Goal: Task Accomplishment & Management: Complete application form

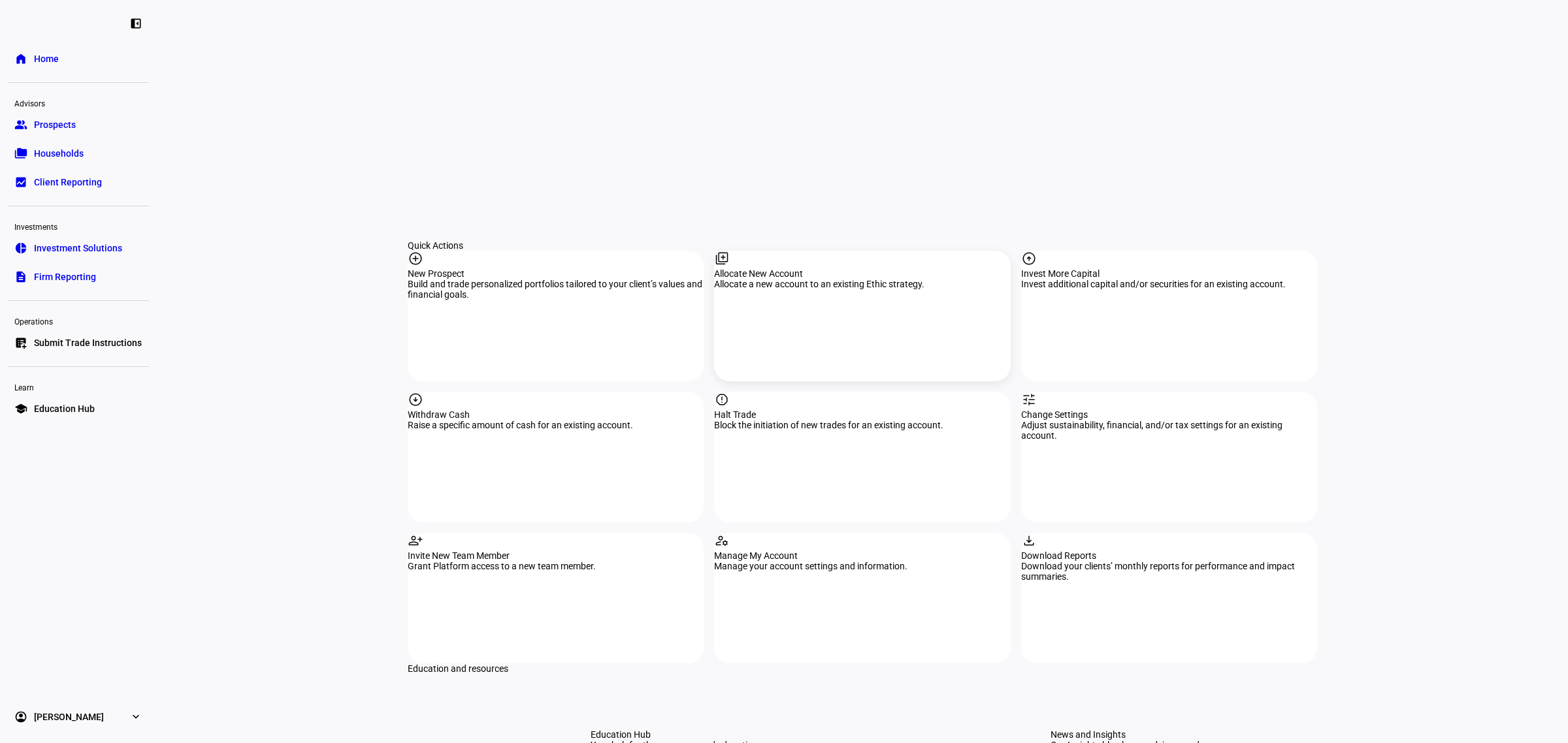
scroll to position [979, 0]
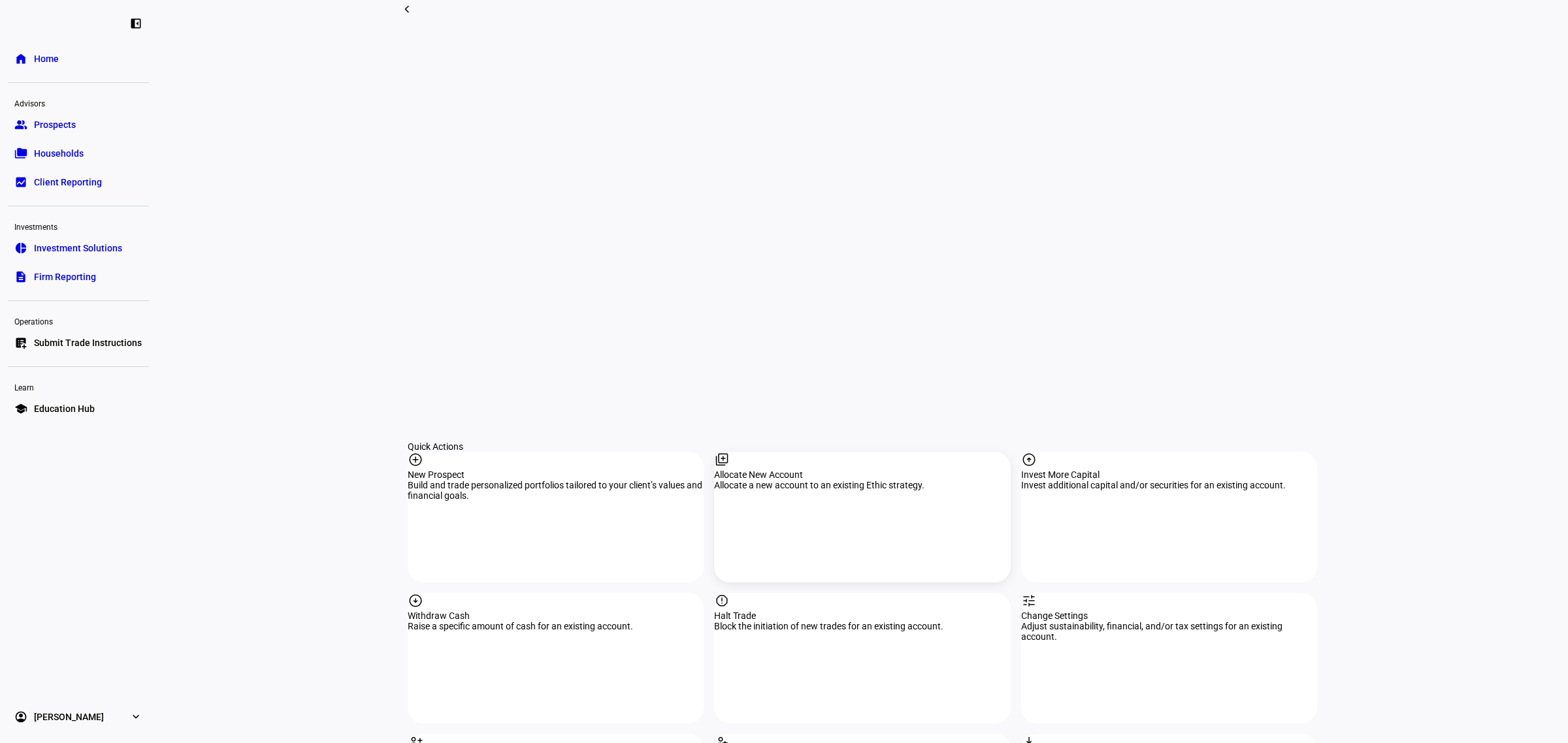
click at [850, 469] on div "Allocate New Account" at bounding box center [861, 474] width 296 height 10
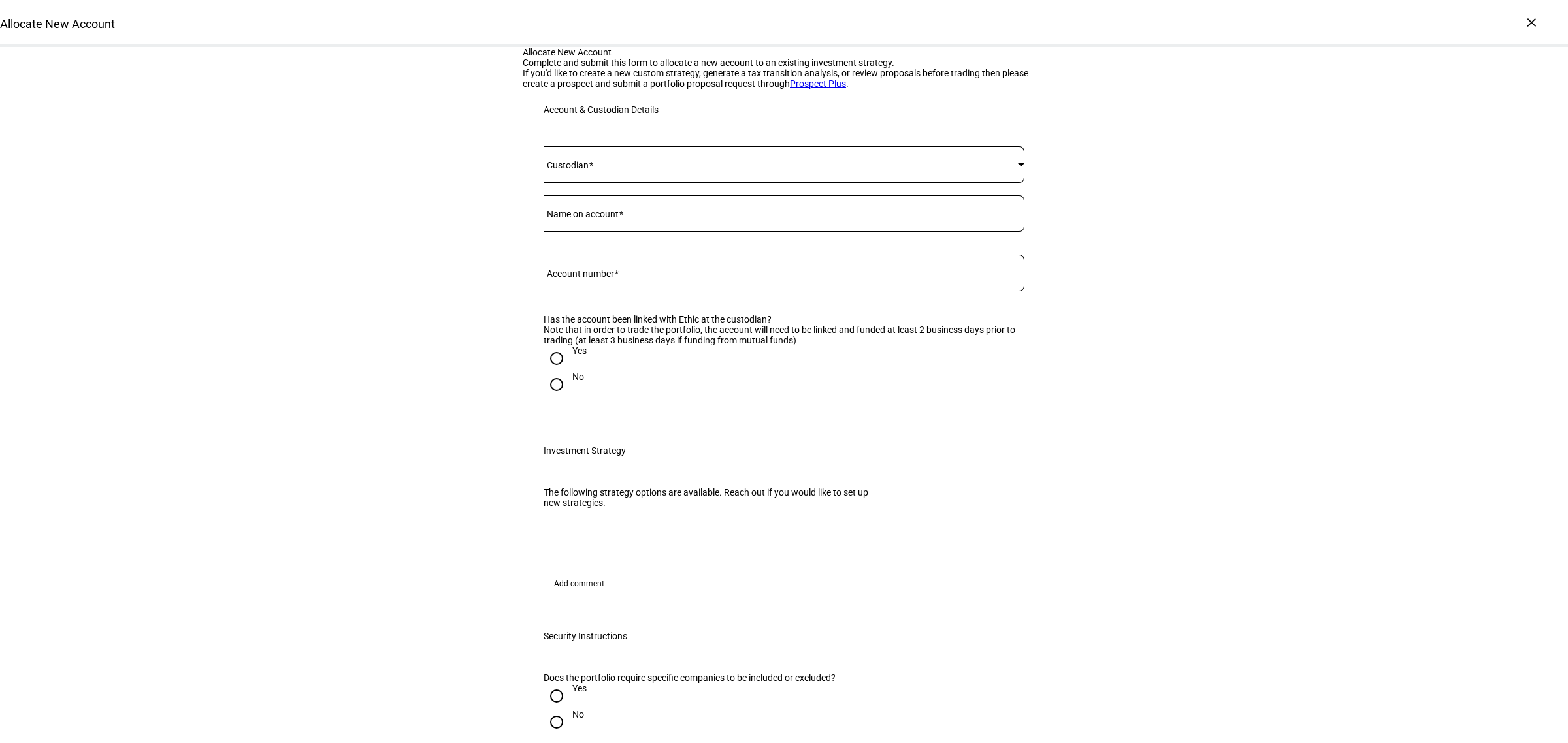
drag, startPoint x: 605, startPoint y: 428, endPoint x: 600, endPoint y: 413, distance: 15.8
click at [605, 292] on div at bounding box center [783, 272] width 481 height 37
paste input "637826541"
click at [563, 276] on input "637826541" at bounding box center [783, 270] width 481 height 10
type input "637-826541"
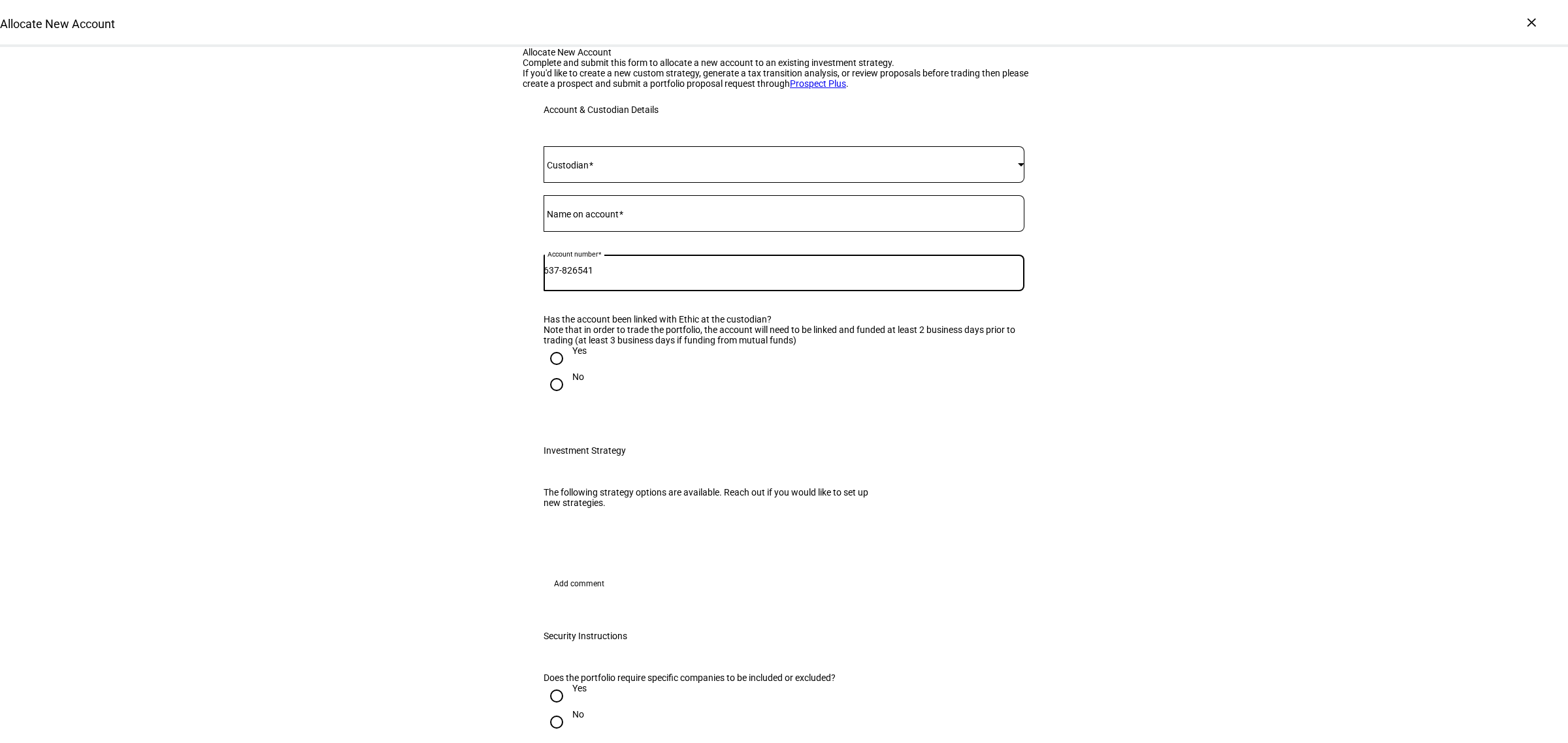
click at [625, 170] on span at bounding box center [781, 164] width 474 height 10
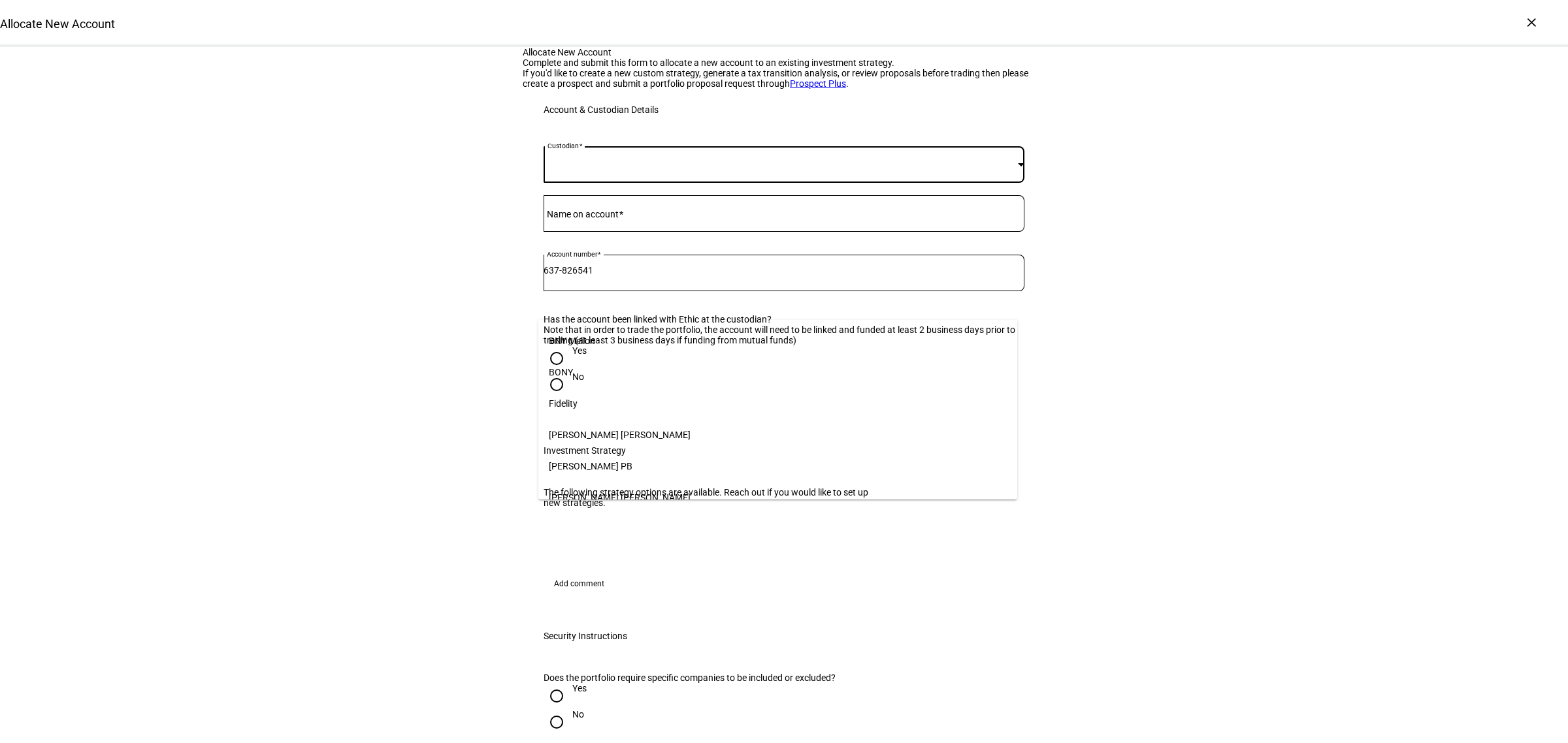
click at [582, 392] on mat-option "Fidelity" at bounding box center [778, 403] width 479 height 31
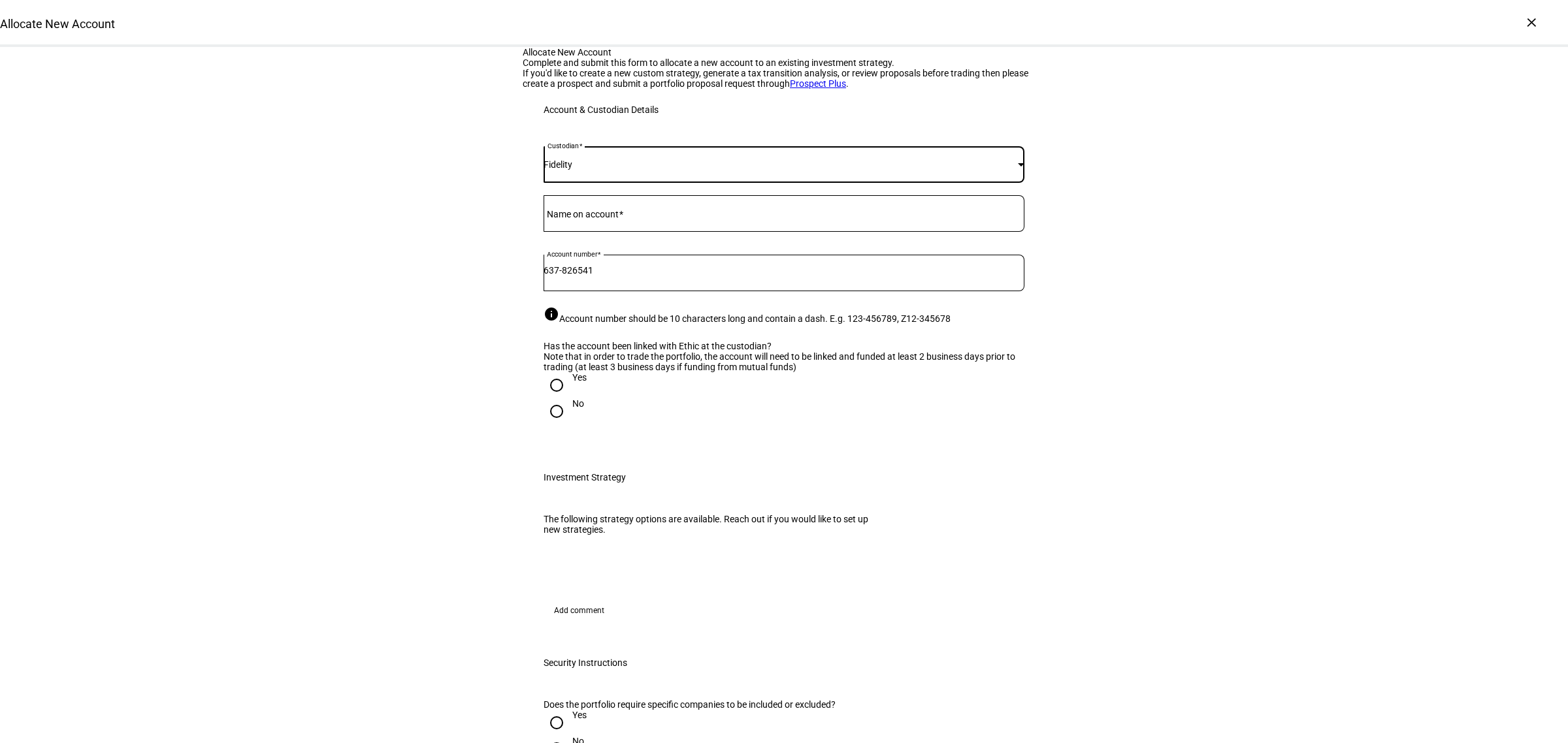
click at [601, 219] on mat-label "Name on account" at bounding box center [583, 214] width 72 height 10
click at [601, 216] on input "Name on account" at bounding box center [783, 210] width 481 height 10
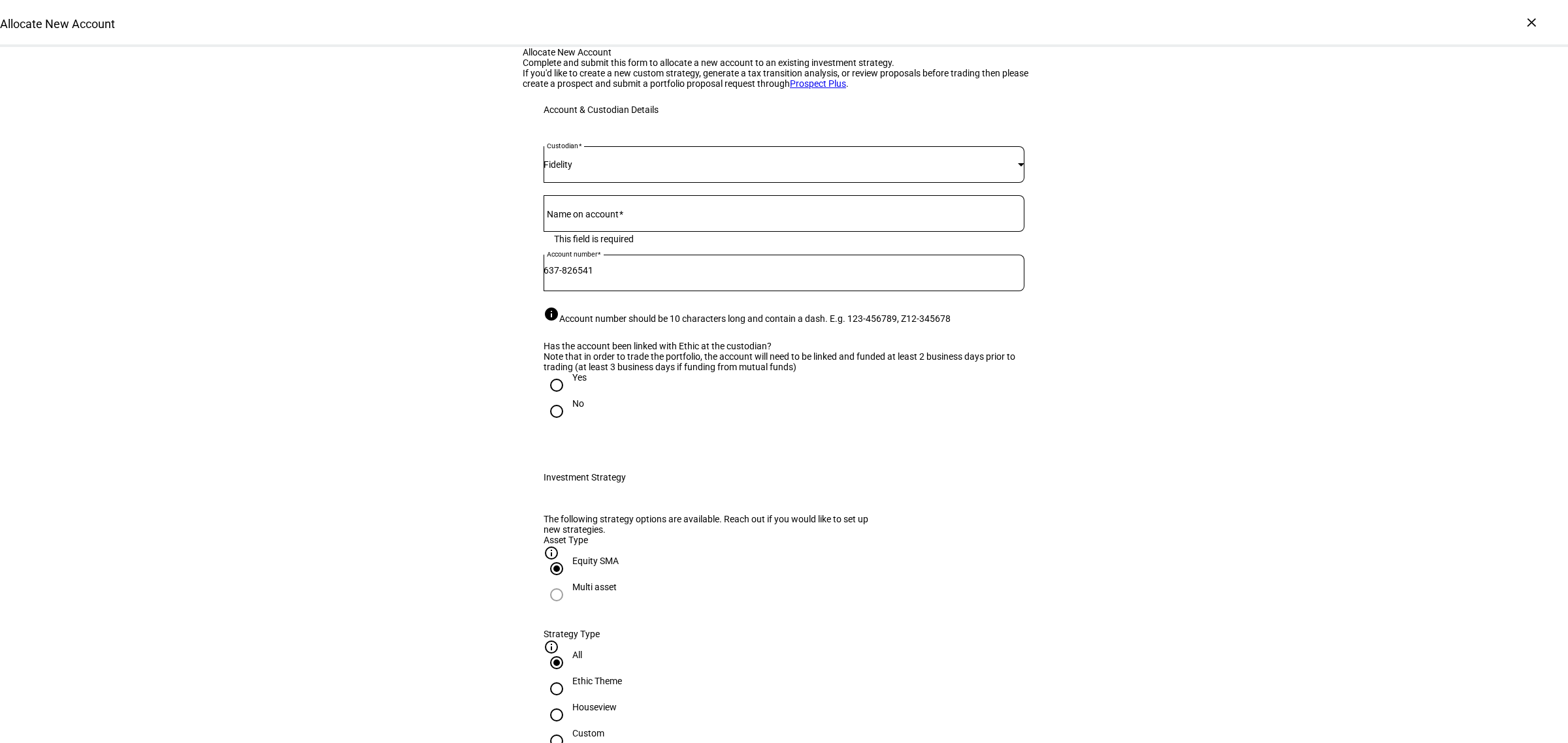
click at [618, 216] on input "Name on account" at bounding box center [783, 210] width 481 height 10
type input "Stephanie Ayers-Hamilton"
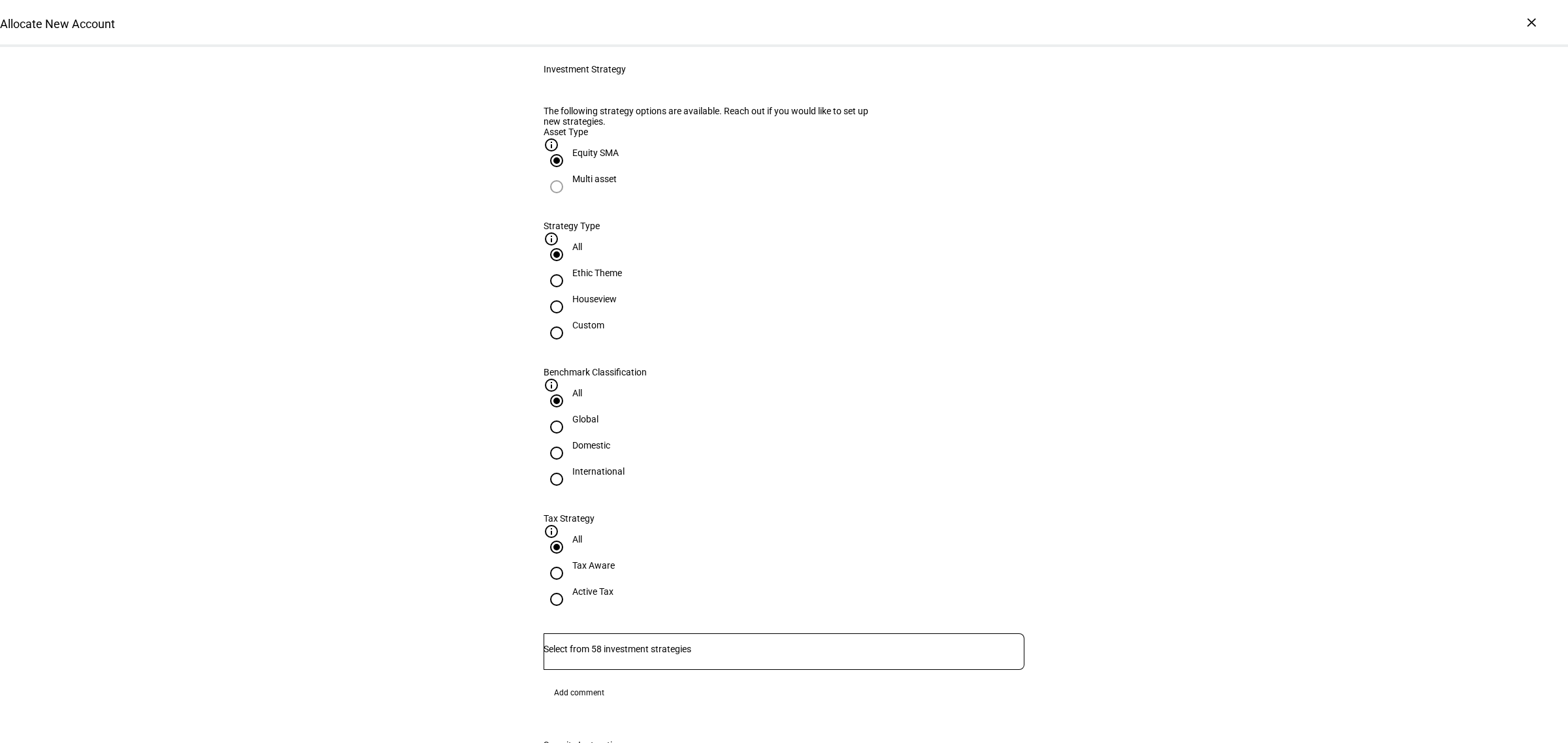
radio input "true"
click at [616, 304] on div "Houseview" at bounding box center [594, 298] width 44 height 10
click at [570, 320] on input "Houseview" at bounding box center [556, 307] width 26 height 26
radio input "true"
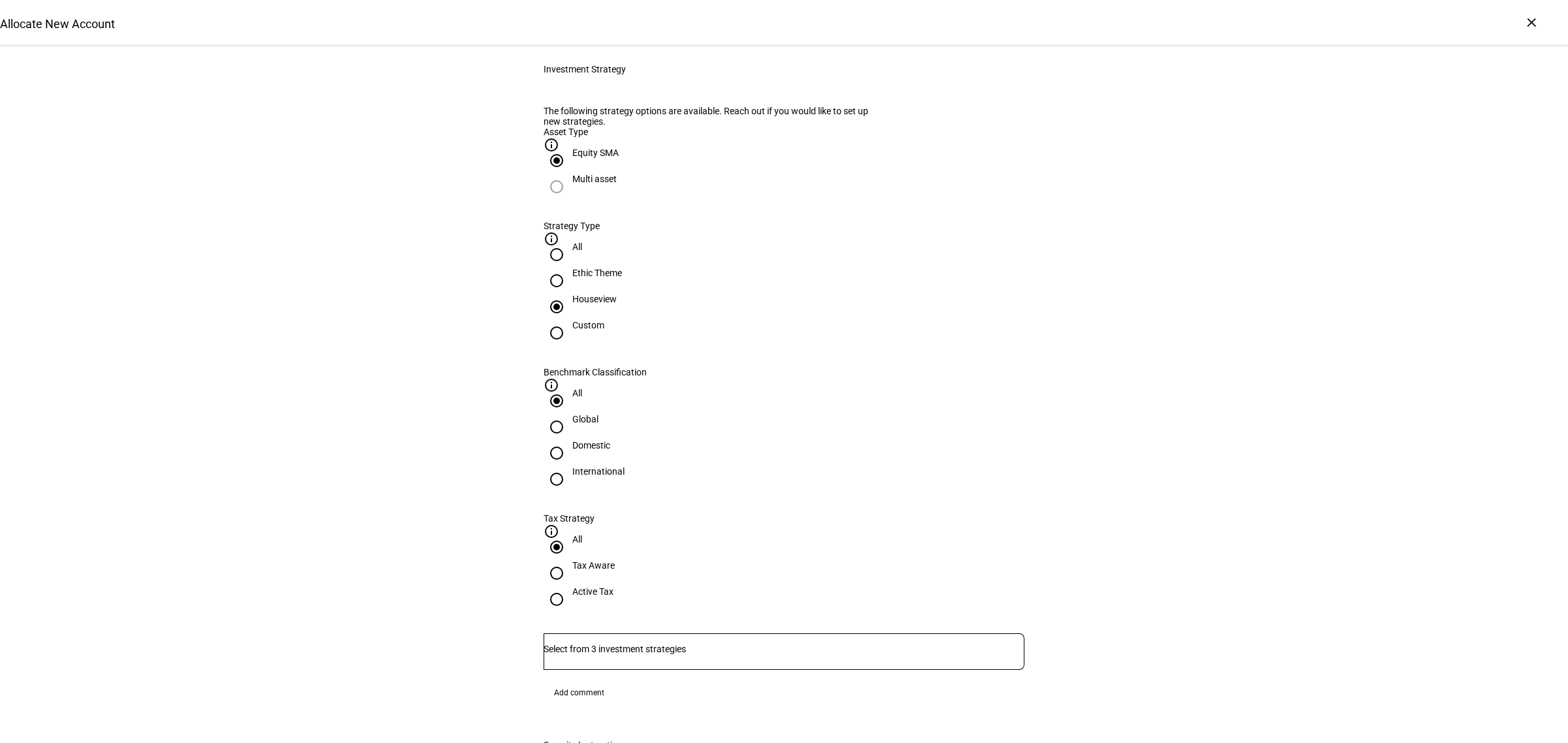
click at [622, 278] on div "Ethic Theme" at bounding box center [597, 272] width 50 height 10
click at [570, 294] on input "Ethic Theme" at bounding box center [556, 281] width 26 height 26
radio input "true"
click at [616, 304] on div "Houseview" at bounding box center [594, 298] width 44 height 10
click at [570, 320] on input "Houseview" at bounding box center [556, 307] width 26 height 26
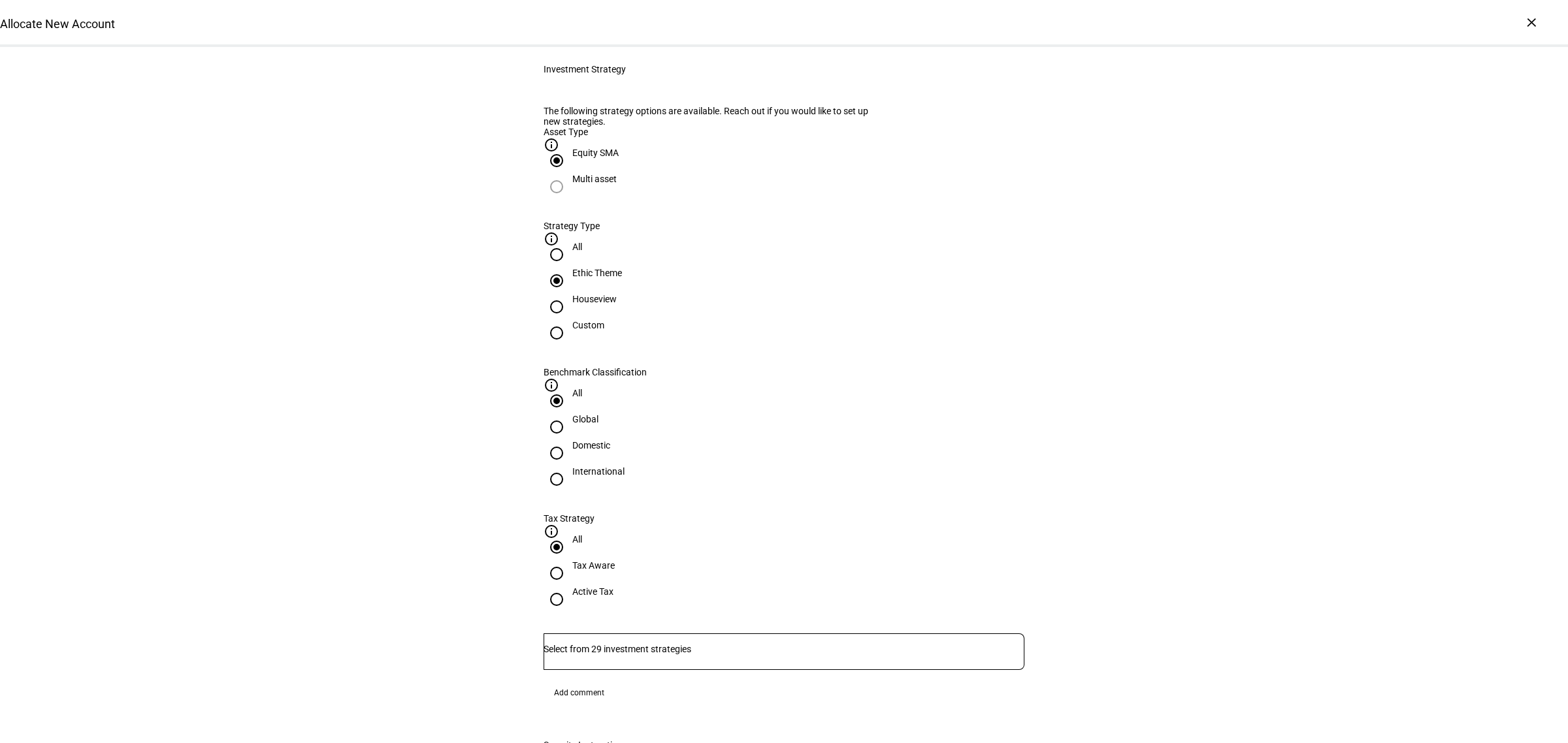
radio input "true"
drag, startPoint x: 821, startPoint y: 418, endPoint x: 882, endPoint y: 429, distance: 62.0
click at [610, 440] on div "Domestic" at bounding box center [591, 445] width 38 height 10
click at [570, 440] on input "Domestic" at bounding box center [556, 454] width 26 height 26
radio input "true"
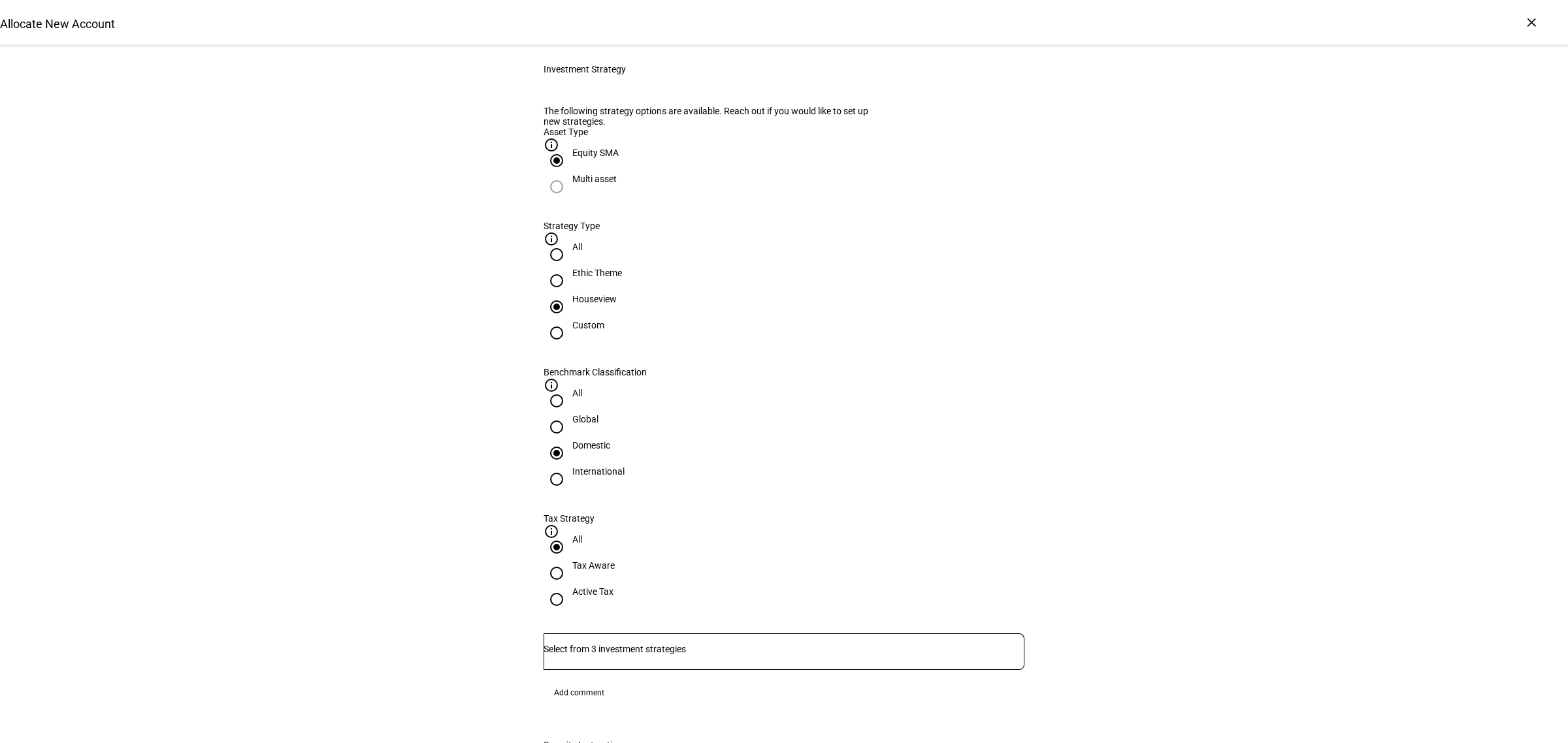
click at [667, 644] on input "Number" at bounding box center [783, 649] width 481 height 10
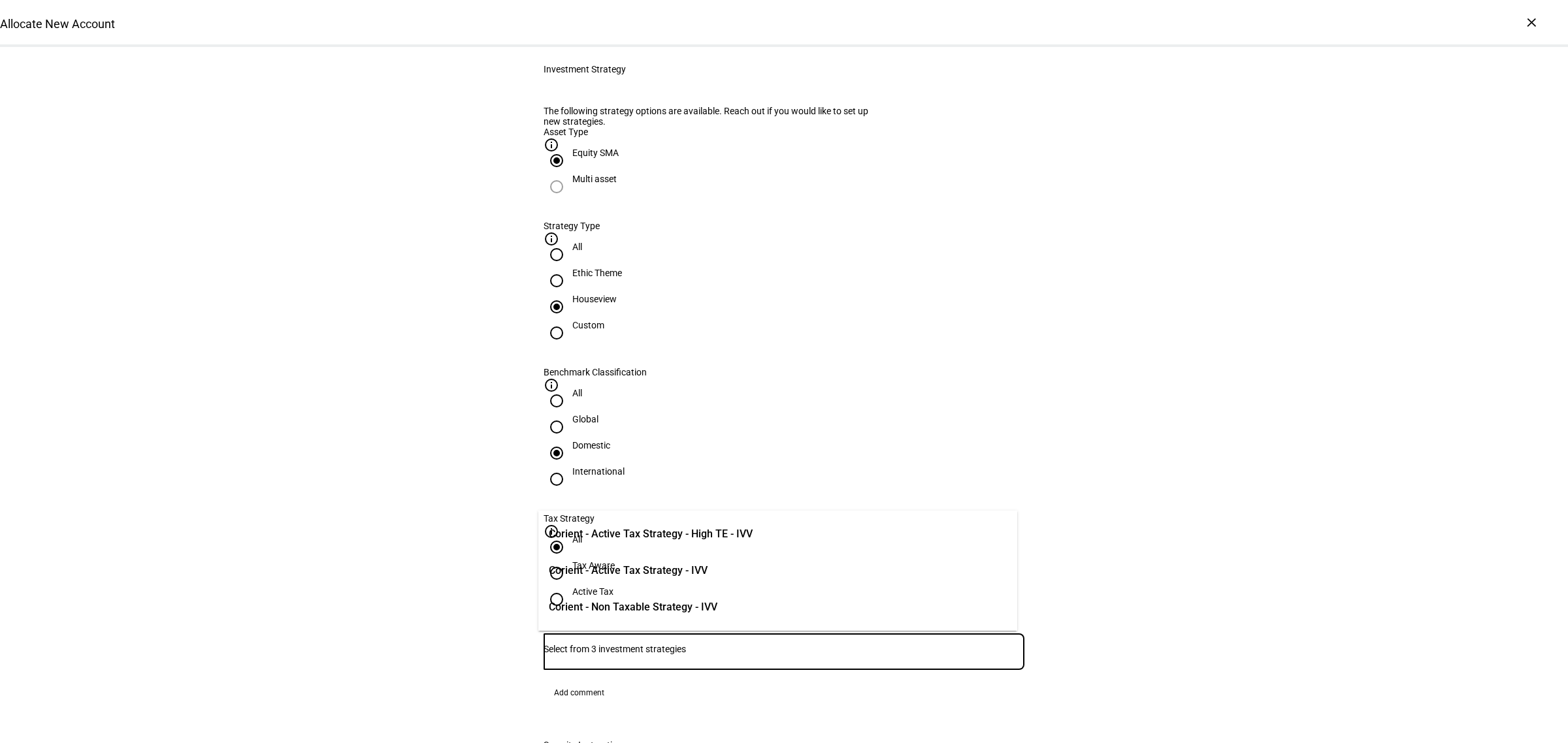
click at [570, 294] on input "Ethic Theme" at bounding box center [556, 281] width 26 height 26
radio input "true"
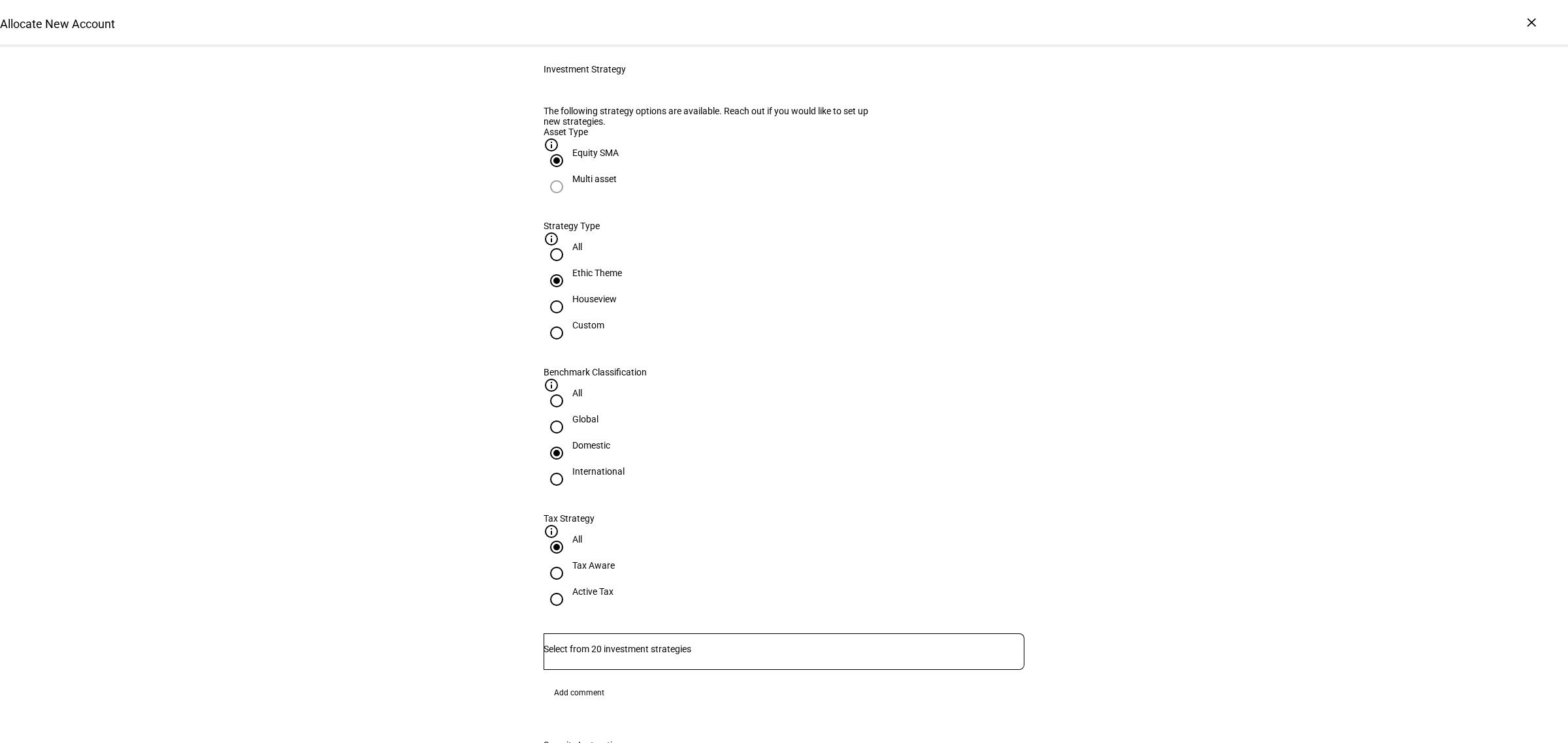
click at [674, 633] on div at bounding box center [783, 651] width 481 height 37
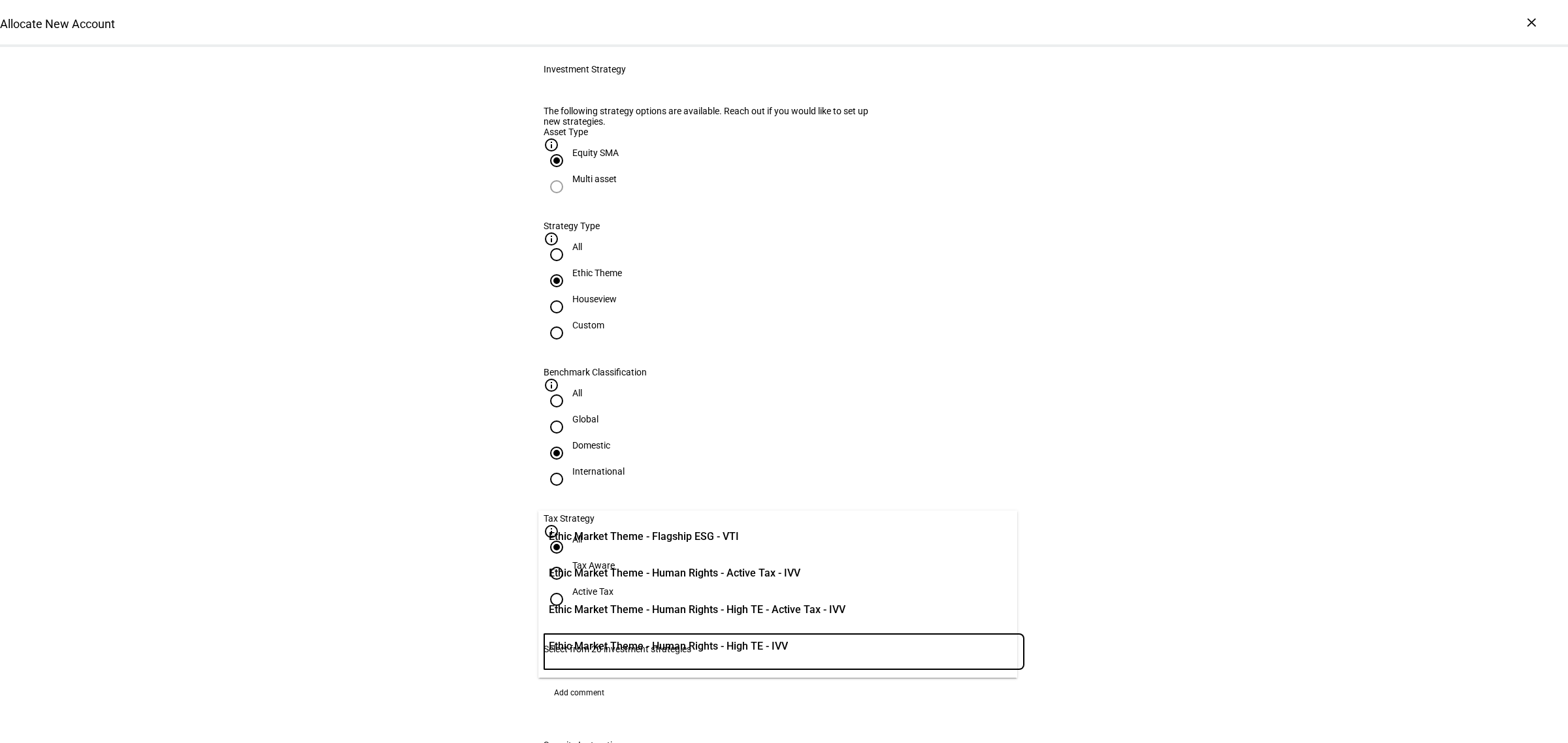
scroll to position [245, 0]
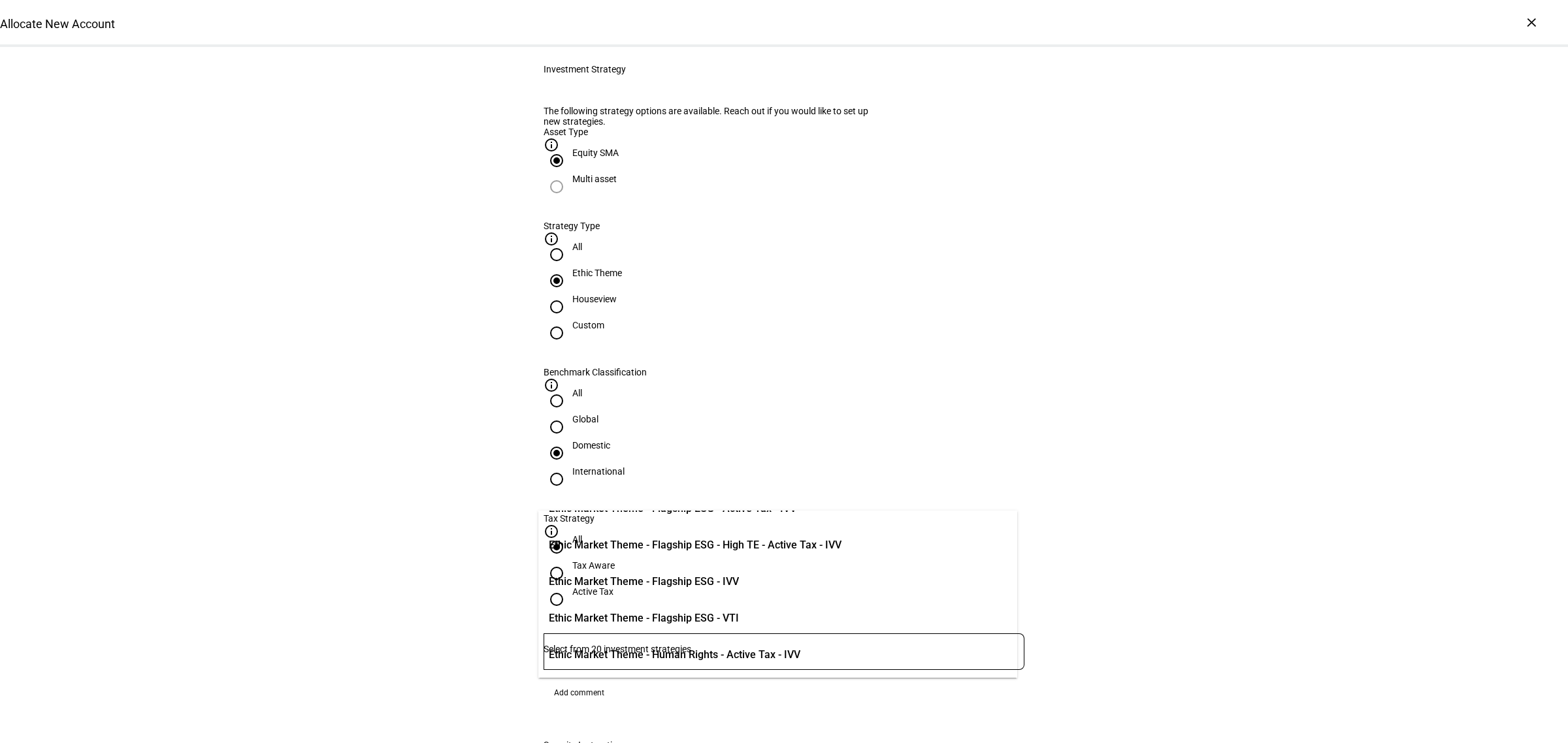
click at [713, 582] on span "Ethic Market Theme - Flagship ESG - IVV" at bounding box center [644, 582] width 190 height 16
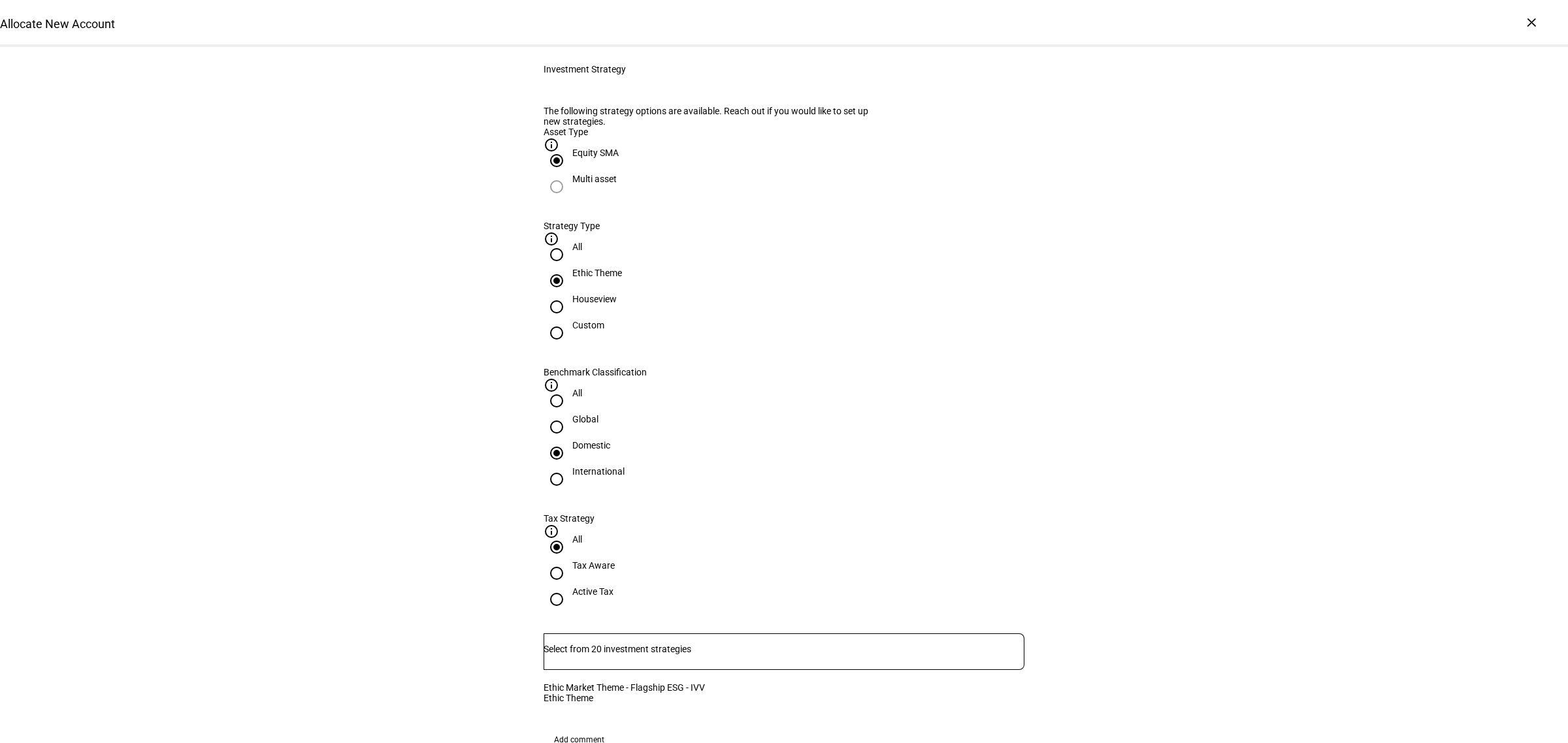
click at [1318, 555] on div "Allocate New Account Complete and submit this form to allocate a new account to…" at bounding box center [784, 668] width 1568 height 2058
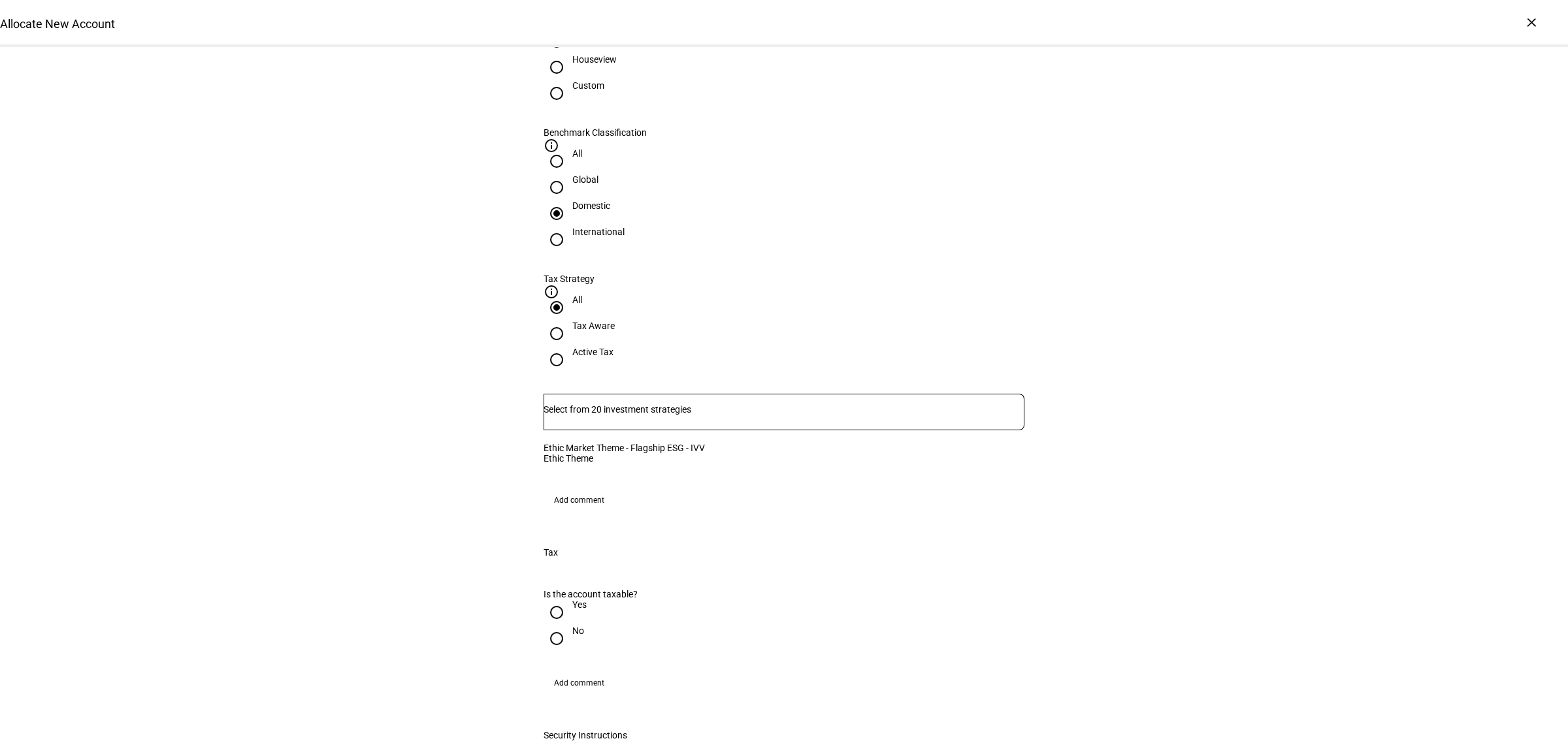
scroll to position [735, 0]
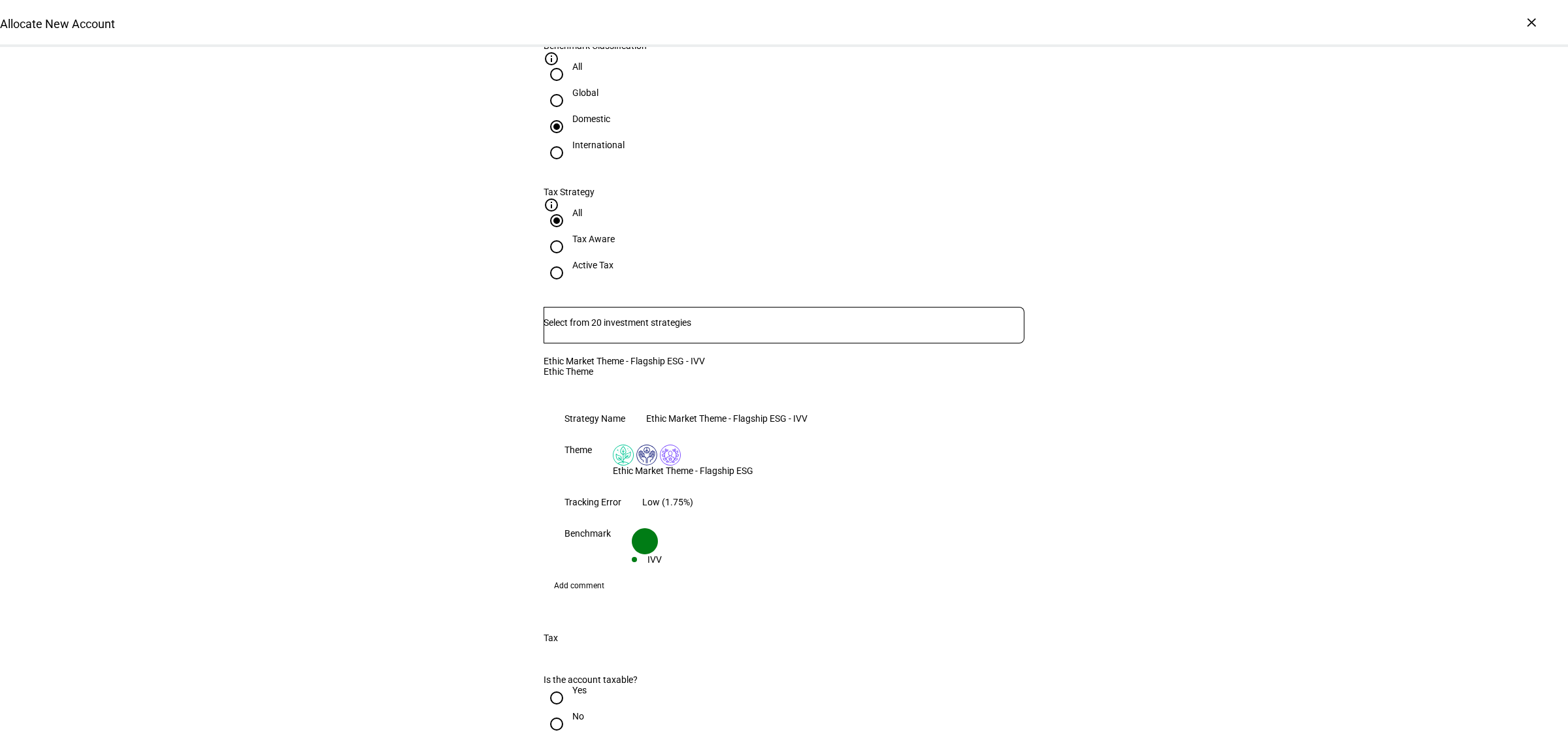
click at [566, 617] on div "Tax" at bounding box center [784, 638] width 523 height 42
click at [1207, 485] on div "Allocate New Account Complete and submit this form to allocate a new account to…" at bounding box center [784, 427] width 1568 height 2230
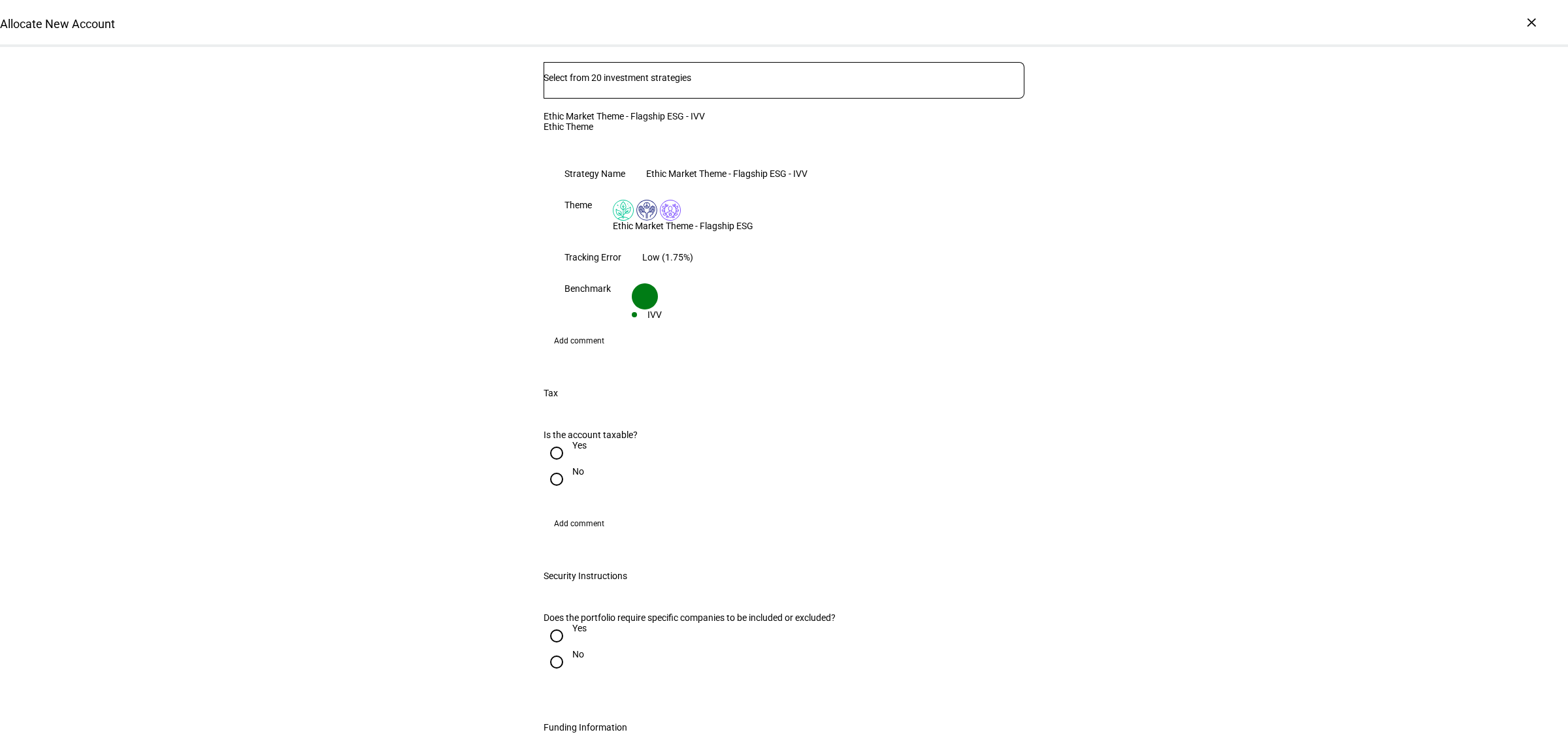
click at [555, 440] on input "Yes" at bounding box center [556, 454] width 26 height 26
radio input "true"
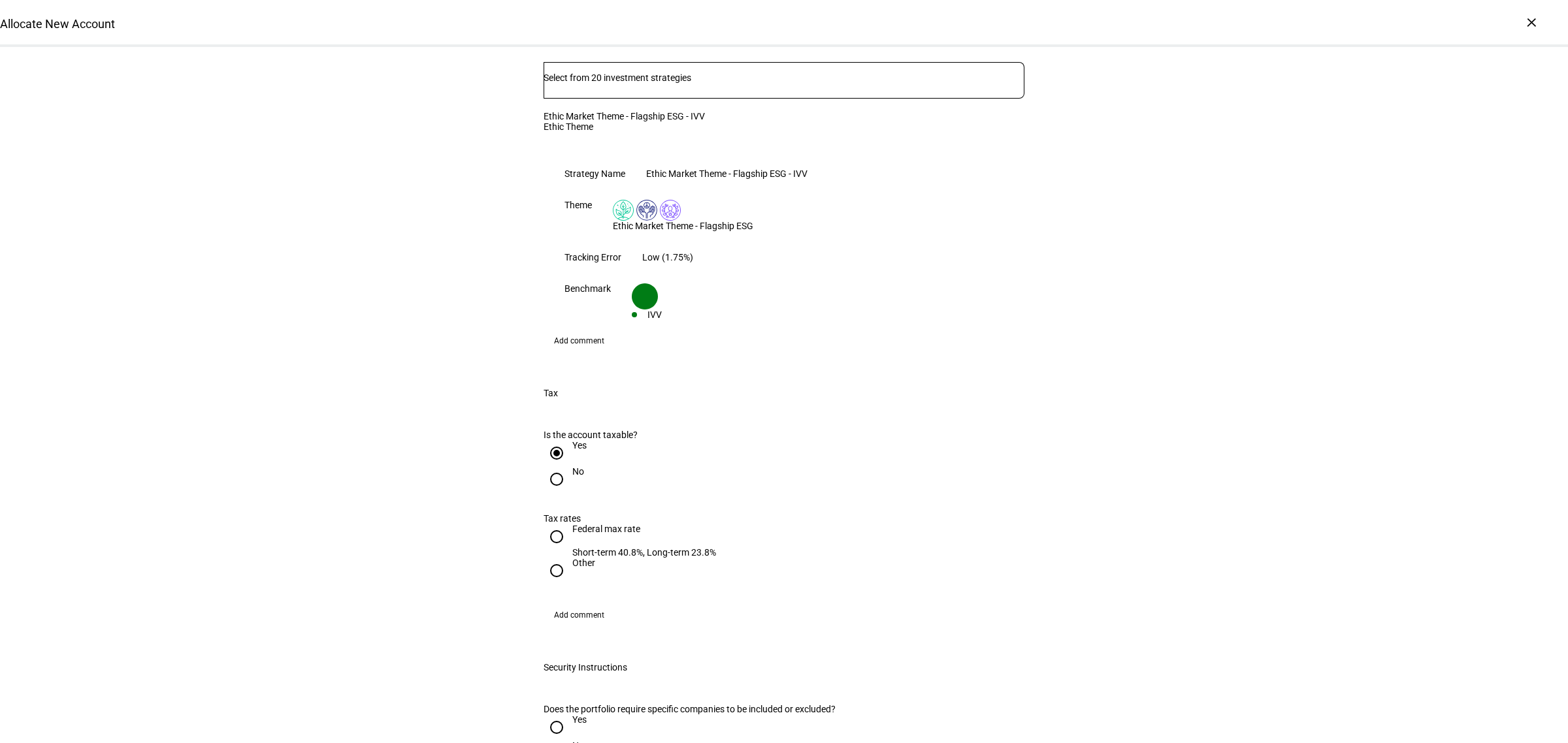
scroll to position [1224, 0]
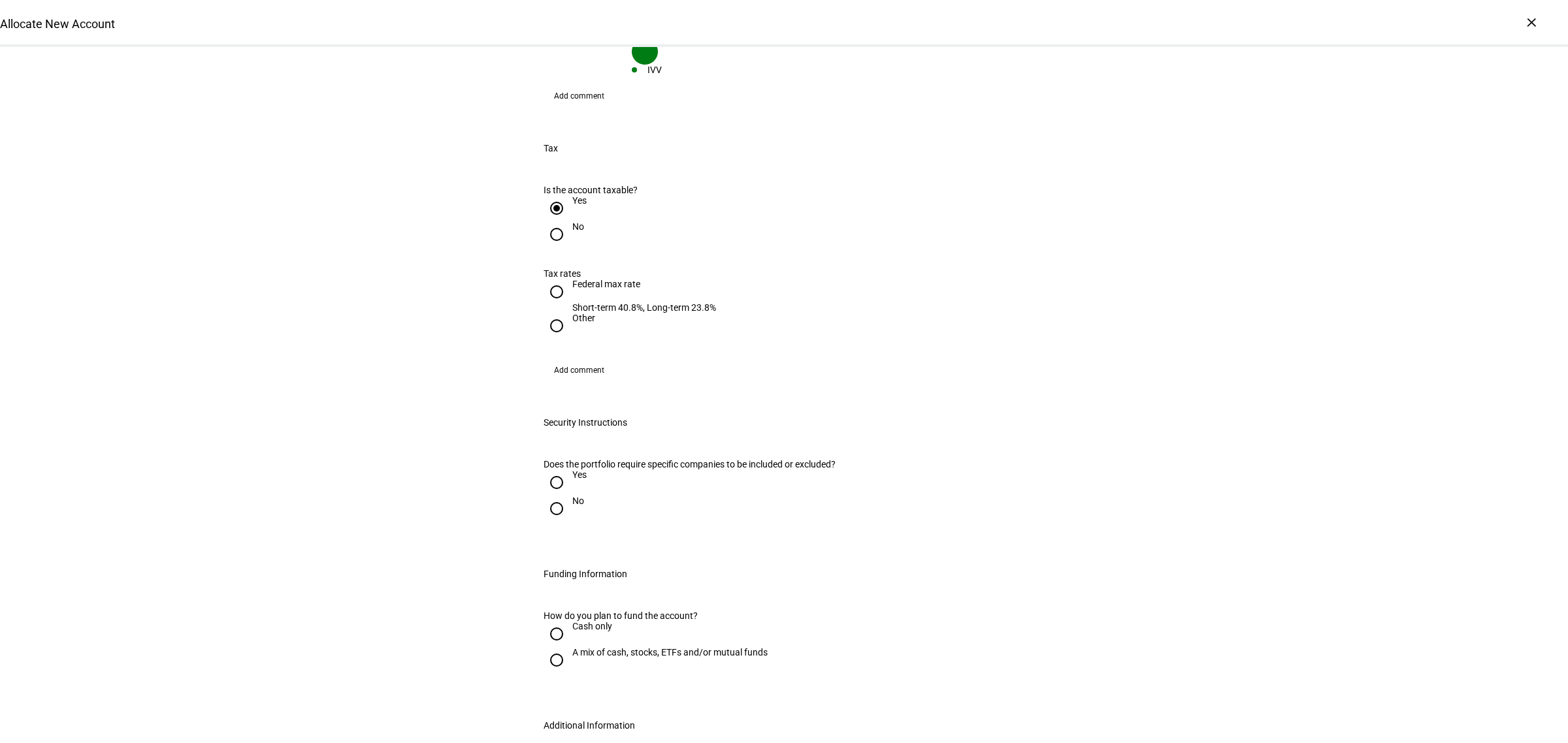
click at [576, 279] on div "Federal max rate" at bounding box center [644, 284] width 143 height 10
click at [570, 279] on input "Federal max rate Short-term 40.8%, Long-term 23.8%" at bounding box center [556, 292] width 26 height 26
radio input "true"
click at [546, 496] on input "No" at bounding box center [556, 509] width 26 height 26
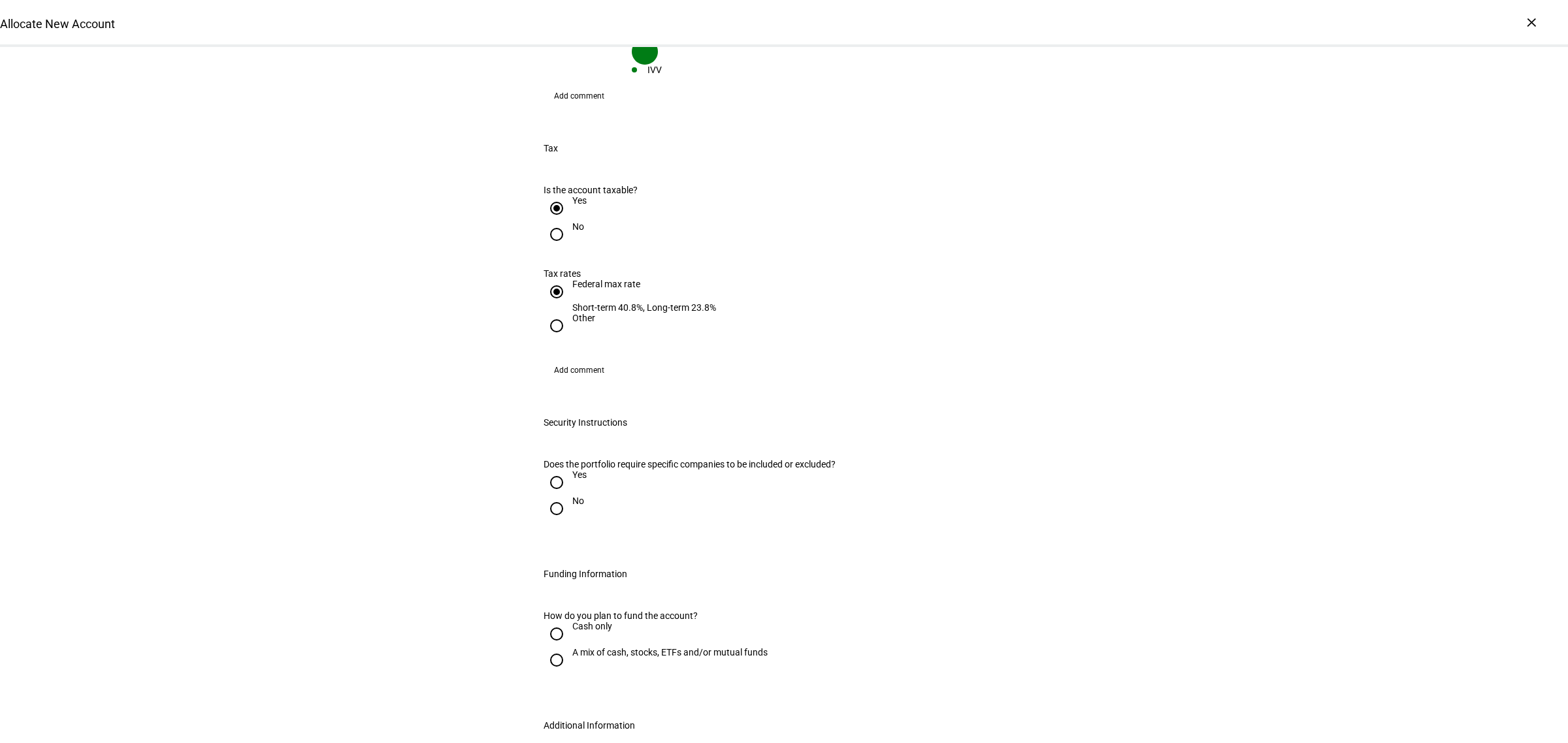
radio input "true"
click at [549, 647] on input "A mix of cash, stocks, ETFs and/or mutual funds" at bounding box center [556, 660] width 26 height 26
radio input "true"
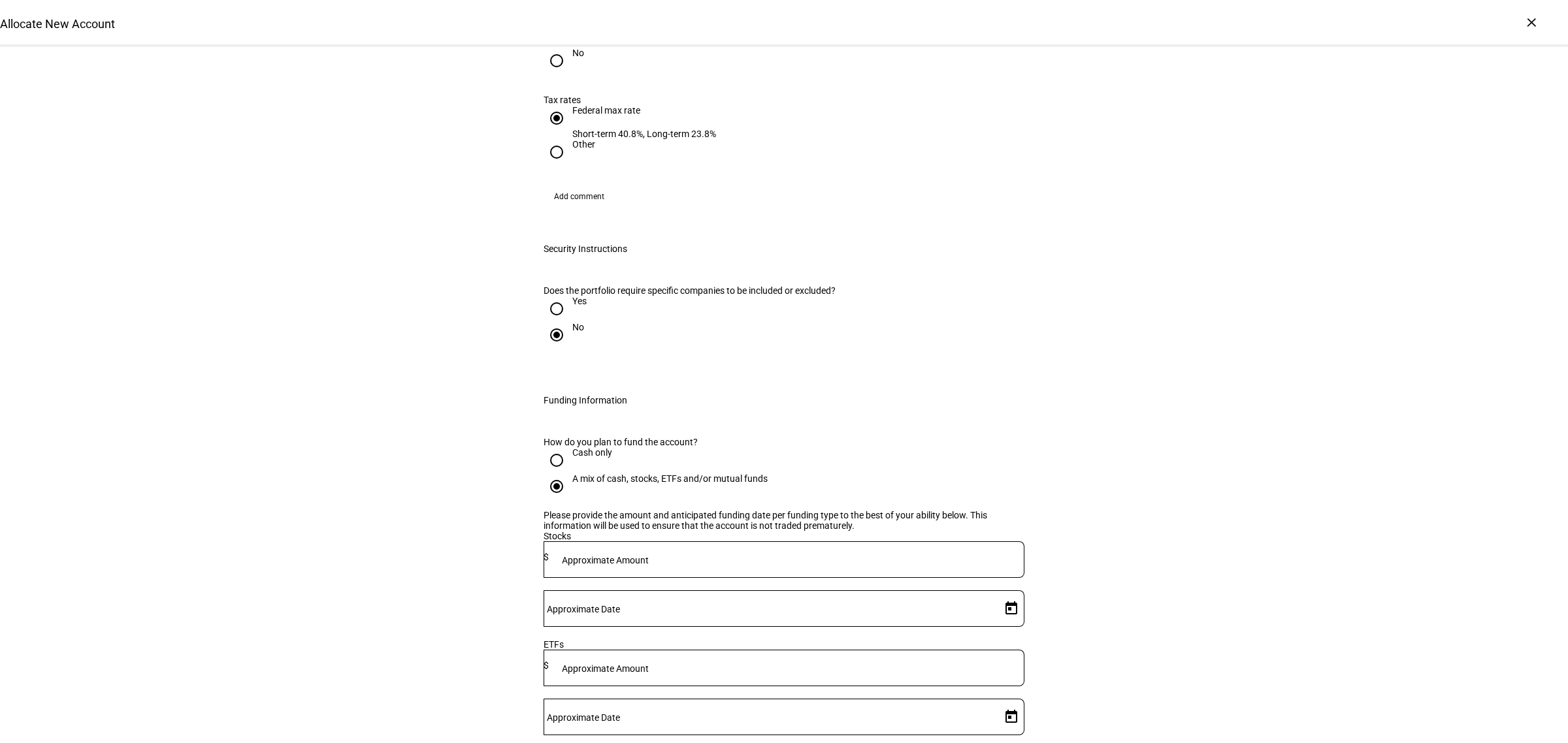
scroll to position [1551, 0]
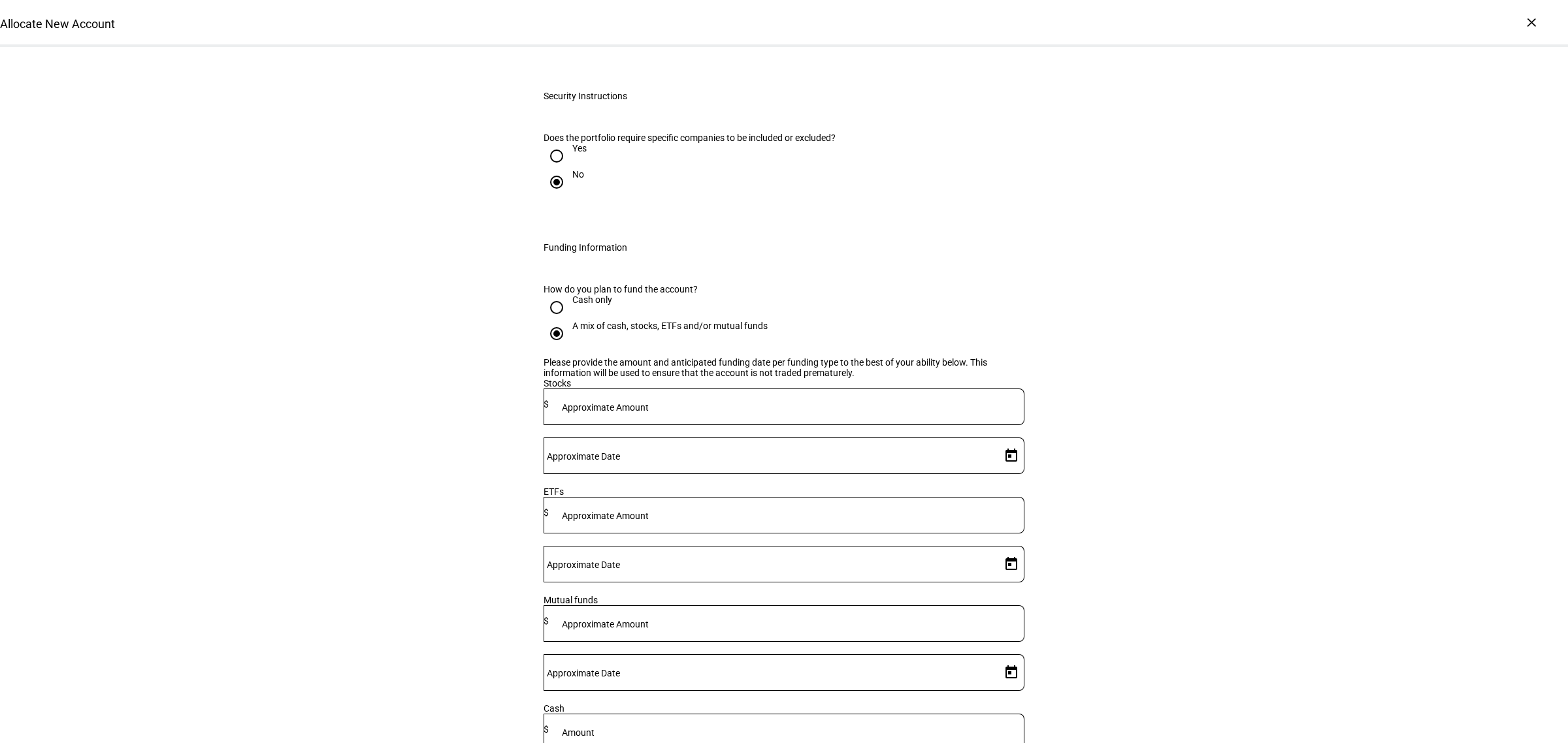
click at [649, 403] on mat-label "Approximate Amount" at bounding box center [605, 407] width 87 height 10
type input "830,000"
click at [1001, 440] on span "Open calendar" at bounding box center [1011, 456] width 31 height 31
click at [1005, 481] on span "3" at bounding box center [1001, 480] width 23 height 23
type input "10/3/2025"
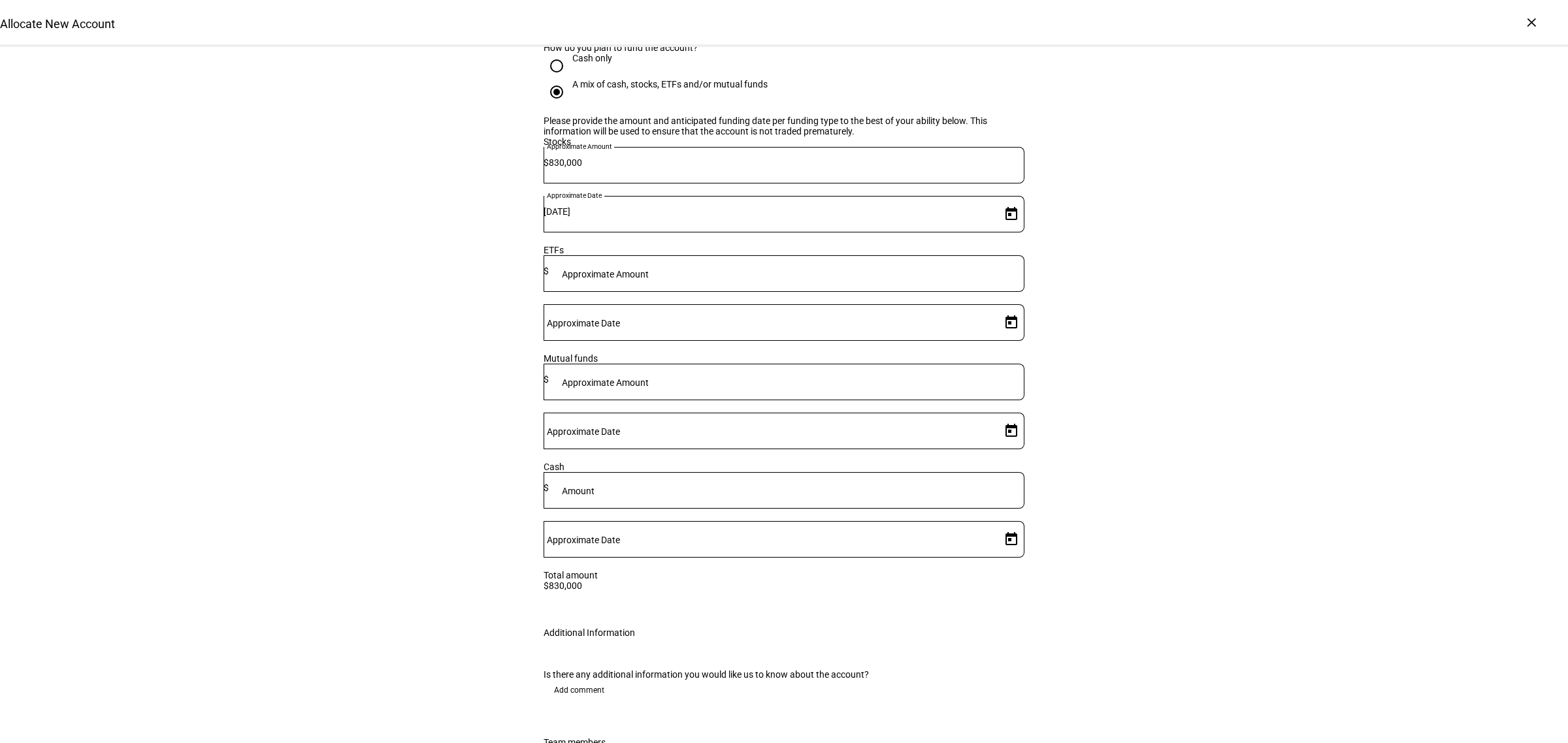
scroll to position [1959, 0]
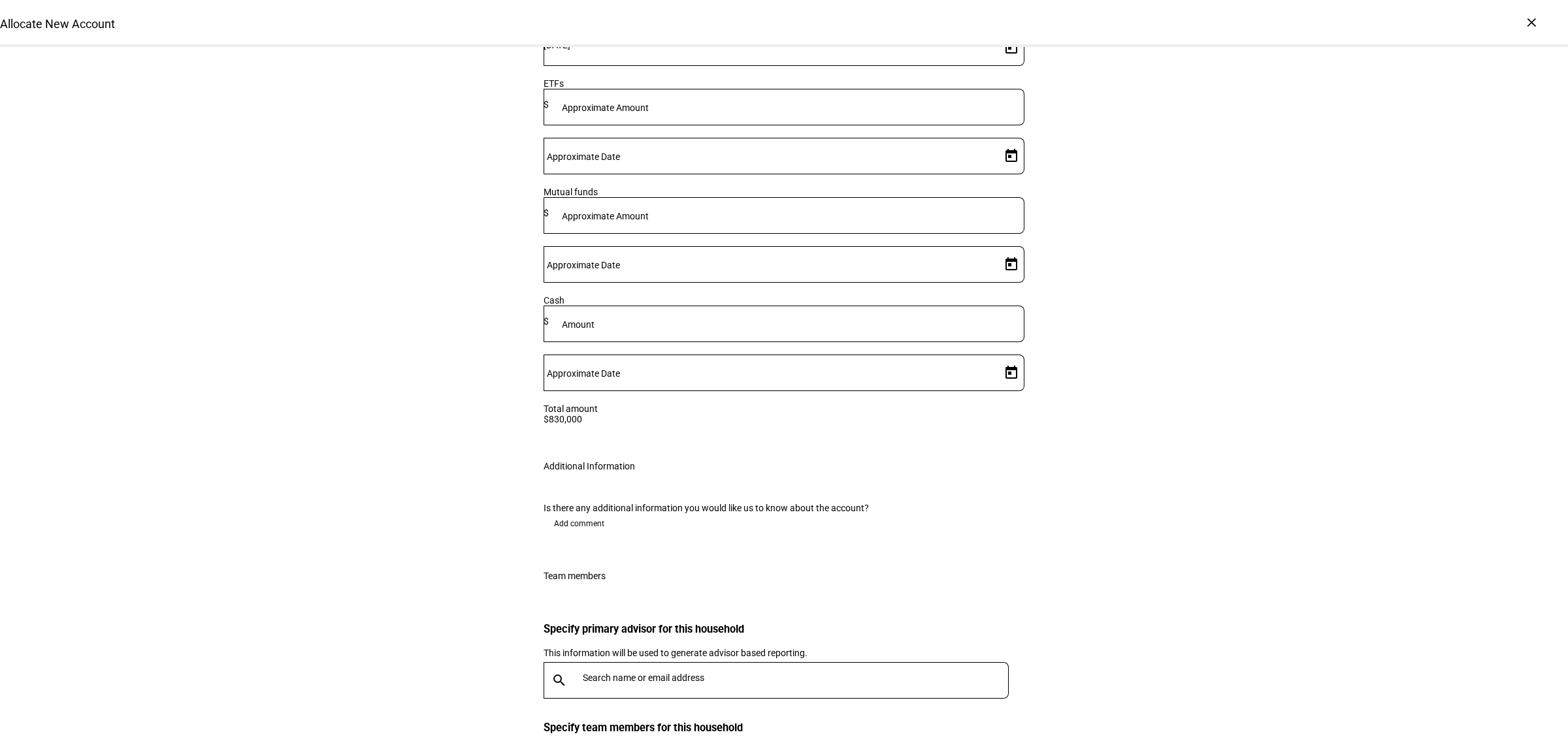
click at [647, 673] on input "text" at bounding box center [798, 678] width 431 height 10
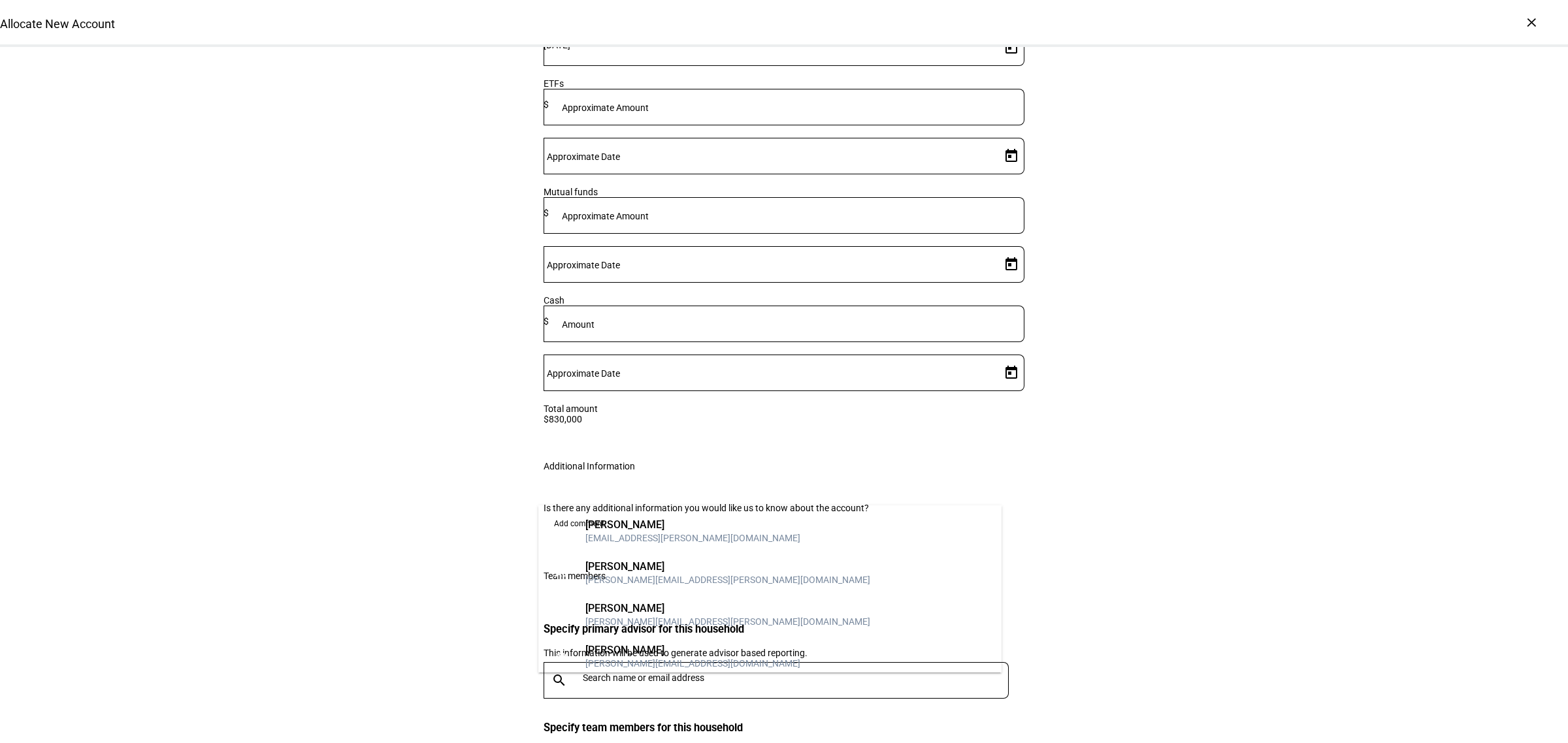
click at [634, 526] on div "[PERSON_NAME]" at bounding box center [693, 525] width 215 height 13
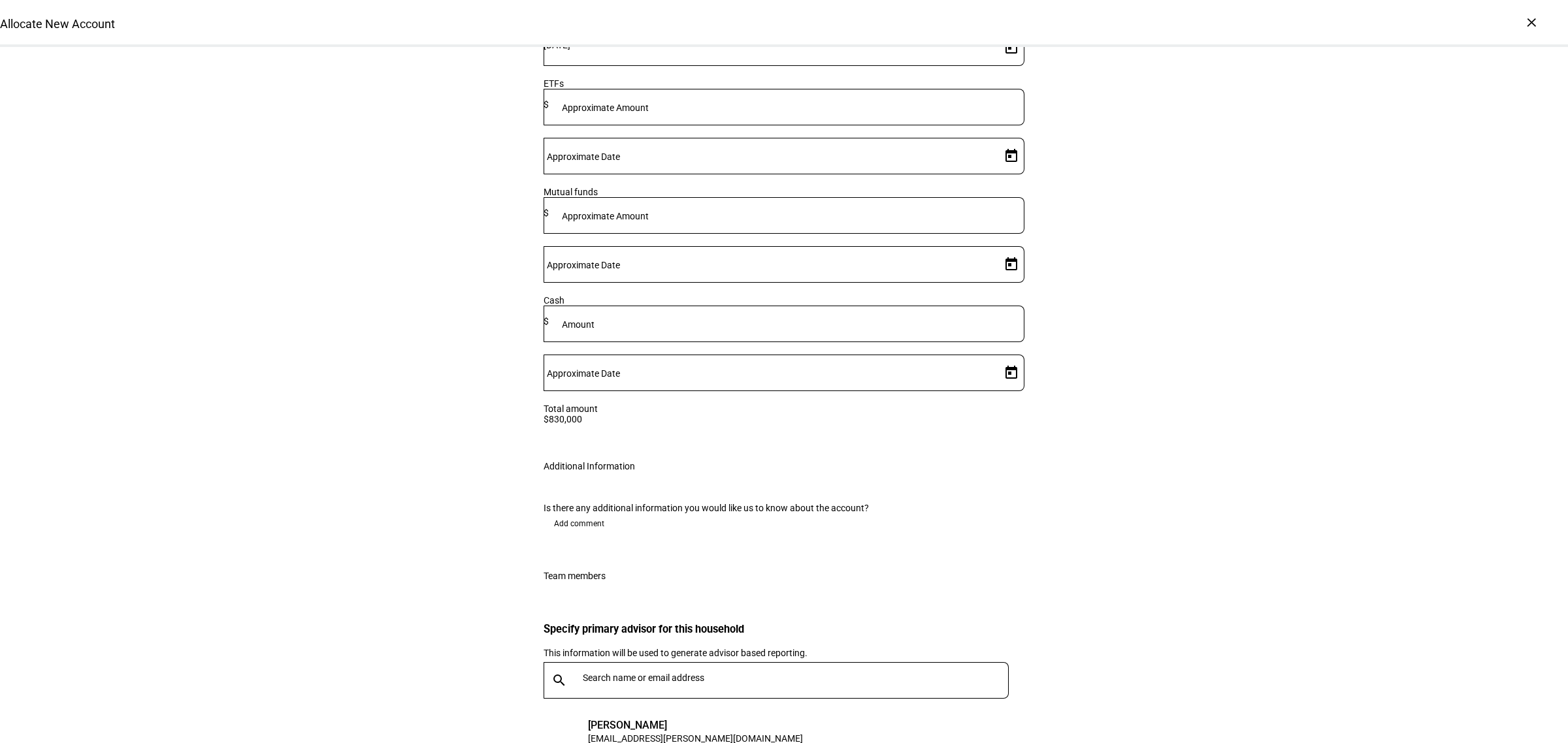
drag, startPoint x: 1222, startPoint y: 485, endPoint x: 1128, endPoint y: 457, distance: 98.1
click at [565, 513] on span "Add comment" at bounding box center [579, 524] width 50 height 21
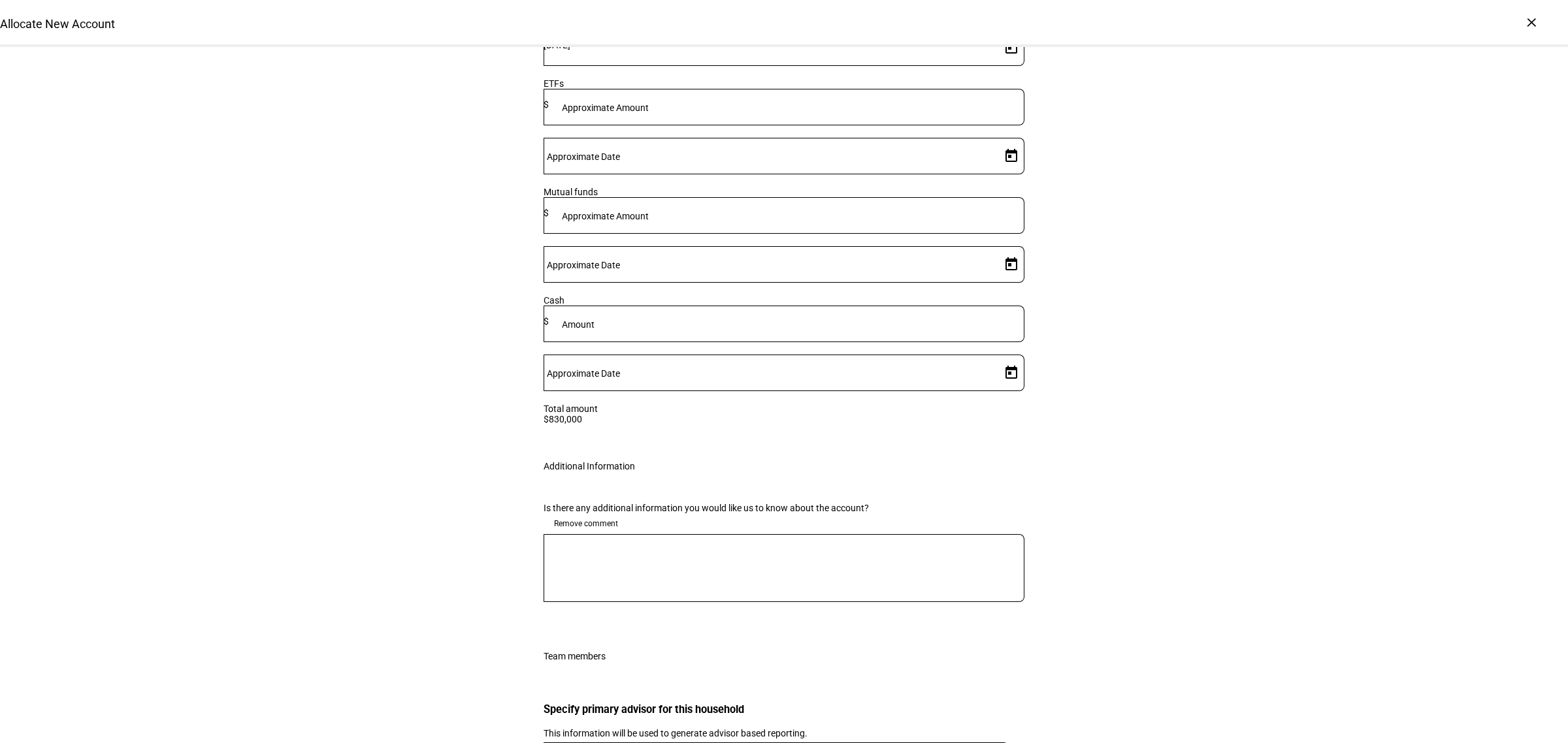
click at [612, 544] on textarea at bounding box center [783, 568] width 481 height 47
click at [550, 544] on textarea "ESG mandate" at bounding box center [783, 568] width 481 height 47
click at [580, 544] on textarea "ESG mandate" at bounding box center [783, 568] width 481 height 47
type textarea "ESG portfolio"
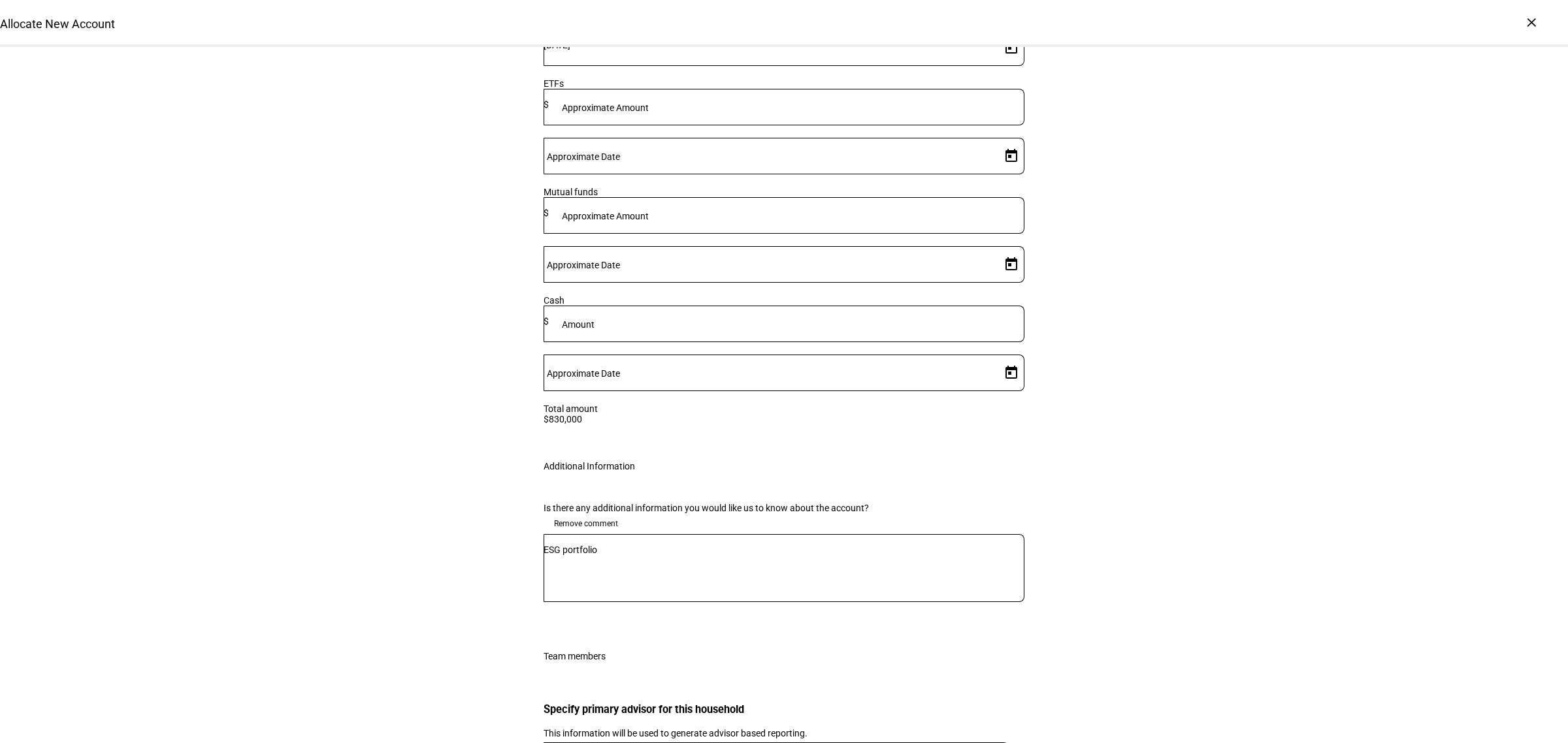
click at [565, 513] on span "Remove comment" at bounding box center [585, 524] width 64 height 21
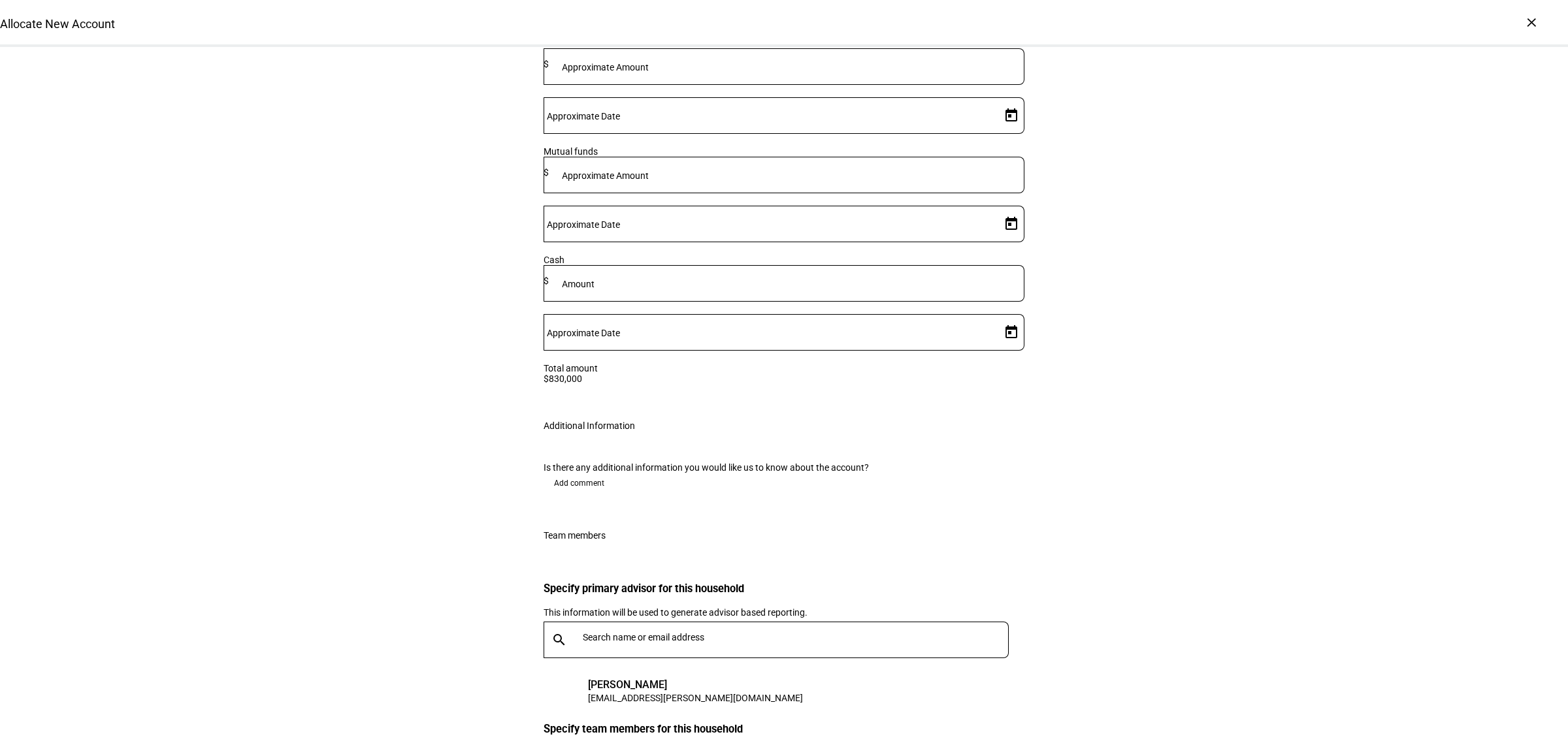
scroll to position [2021, 0]
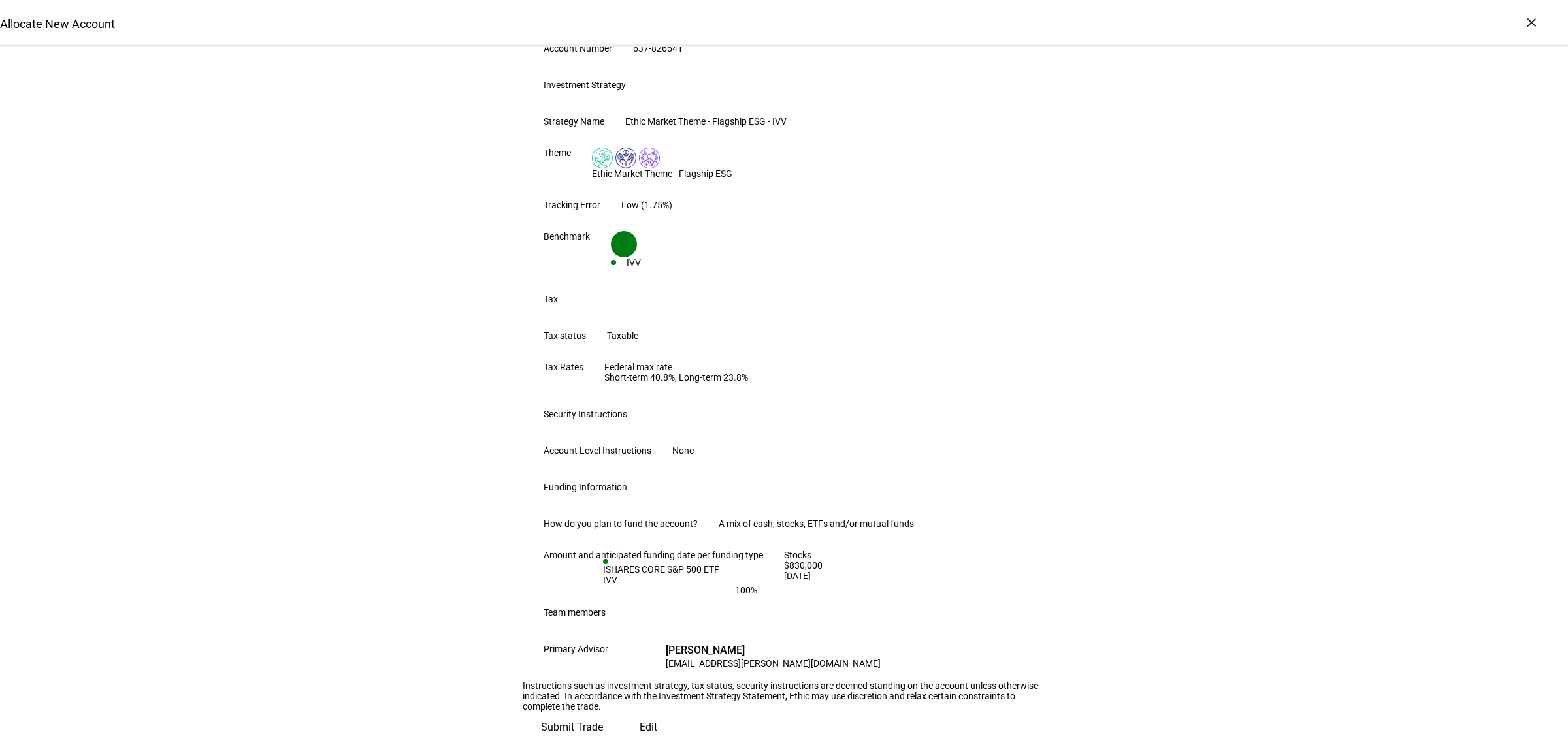
scroll to position [504, 0]
click at [639, 712] on span "Edit" at bounding box center [648, 727] width 18 height 31
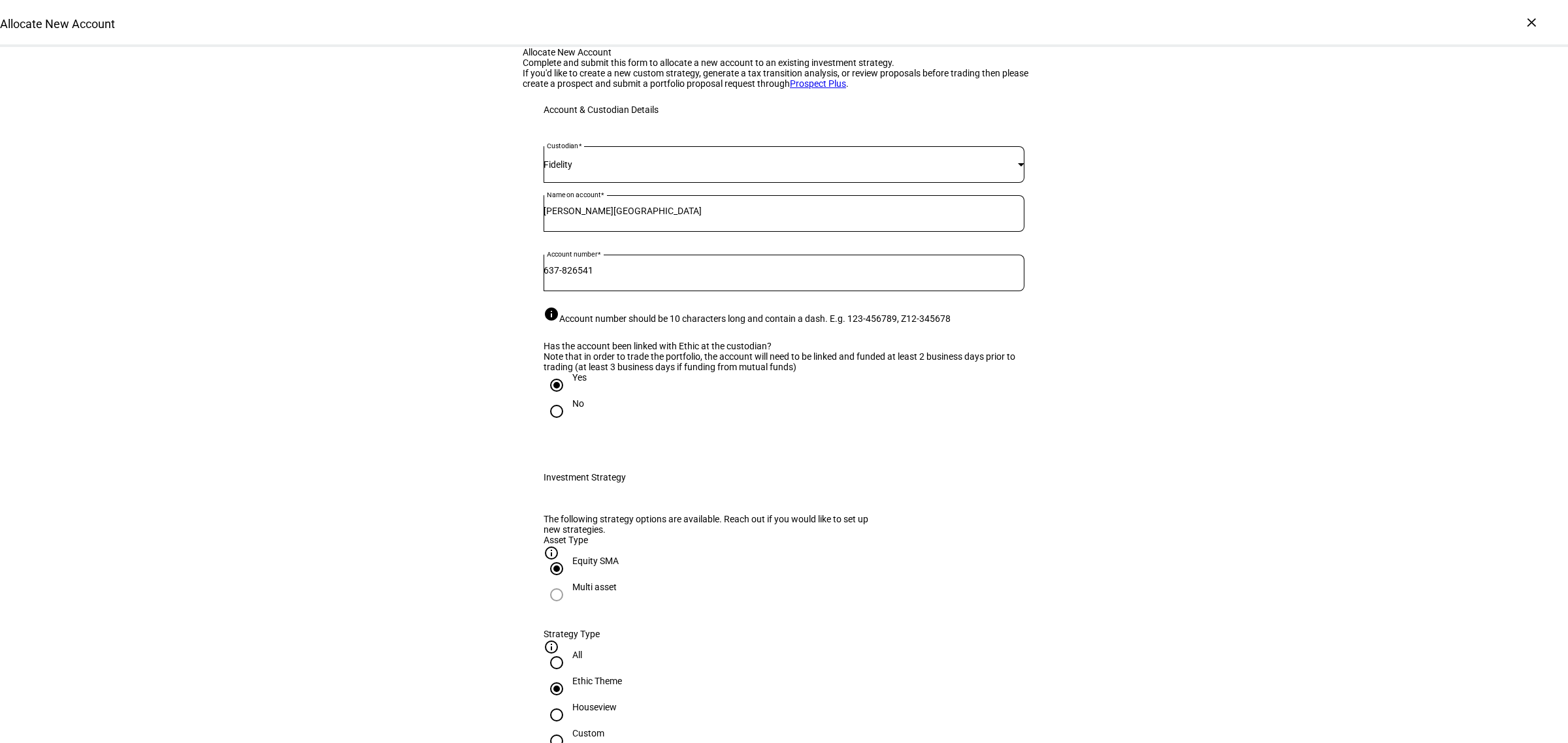
scroll to position [490, 0]
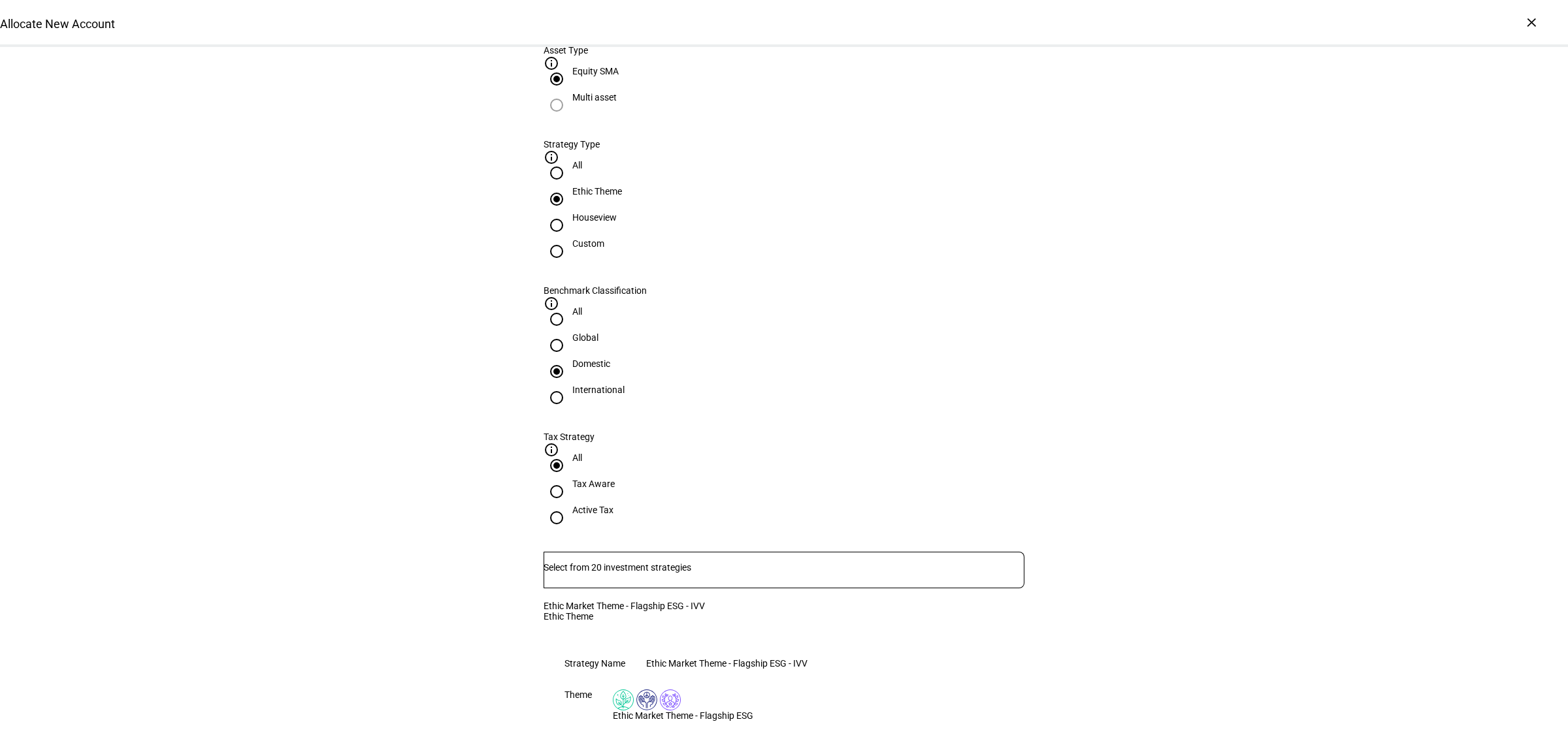
click at [689, 552] on div at bounding box center [783, 570] width 481 height 37
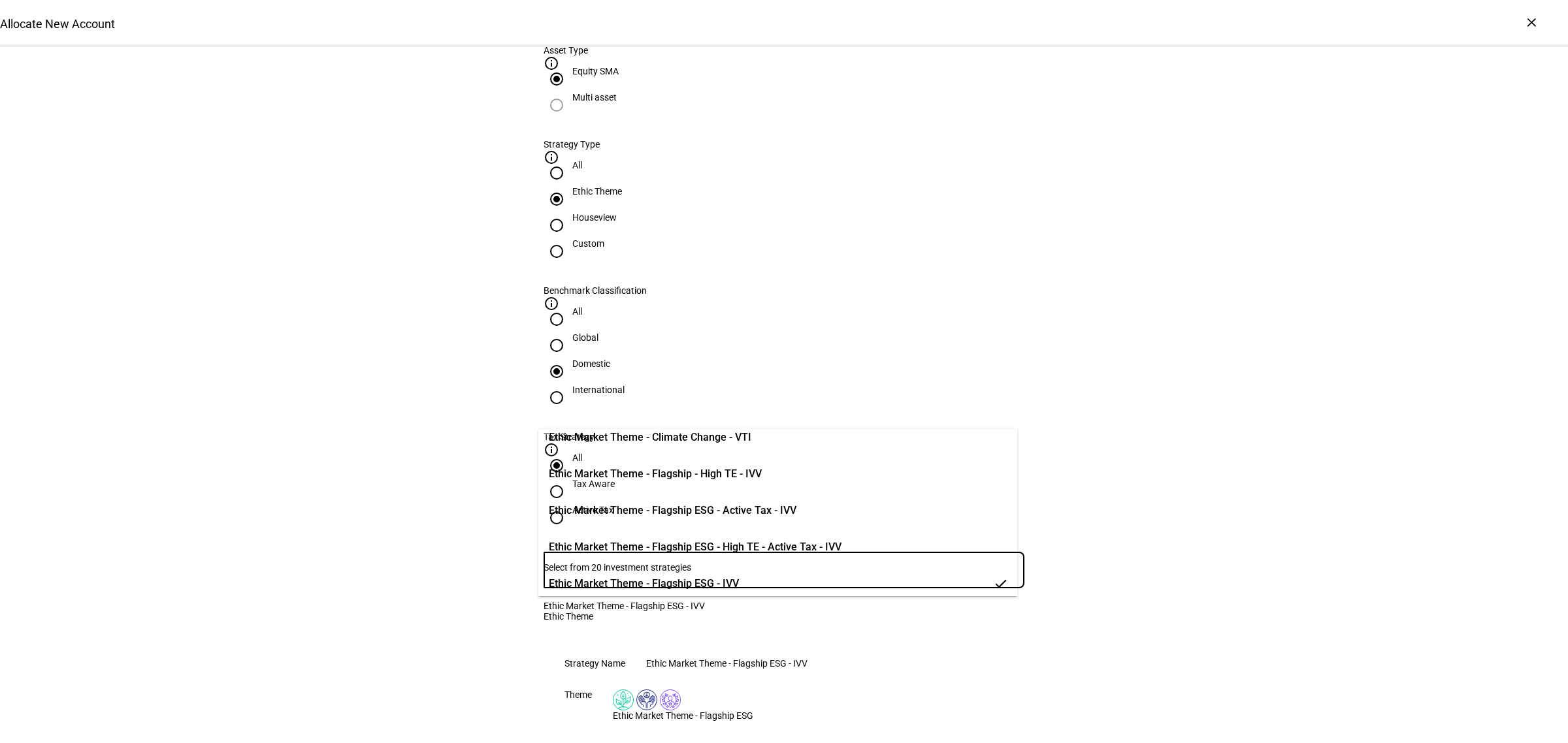
scroll to position [163, 0]
click at [818, 550] on span "Ethic Market Theme - Flagship ESG - High TE - Active Tax - IVV" at bounding box center [695, 545] width 292 height 16
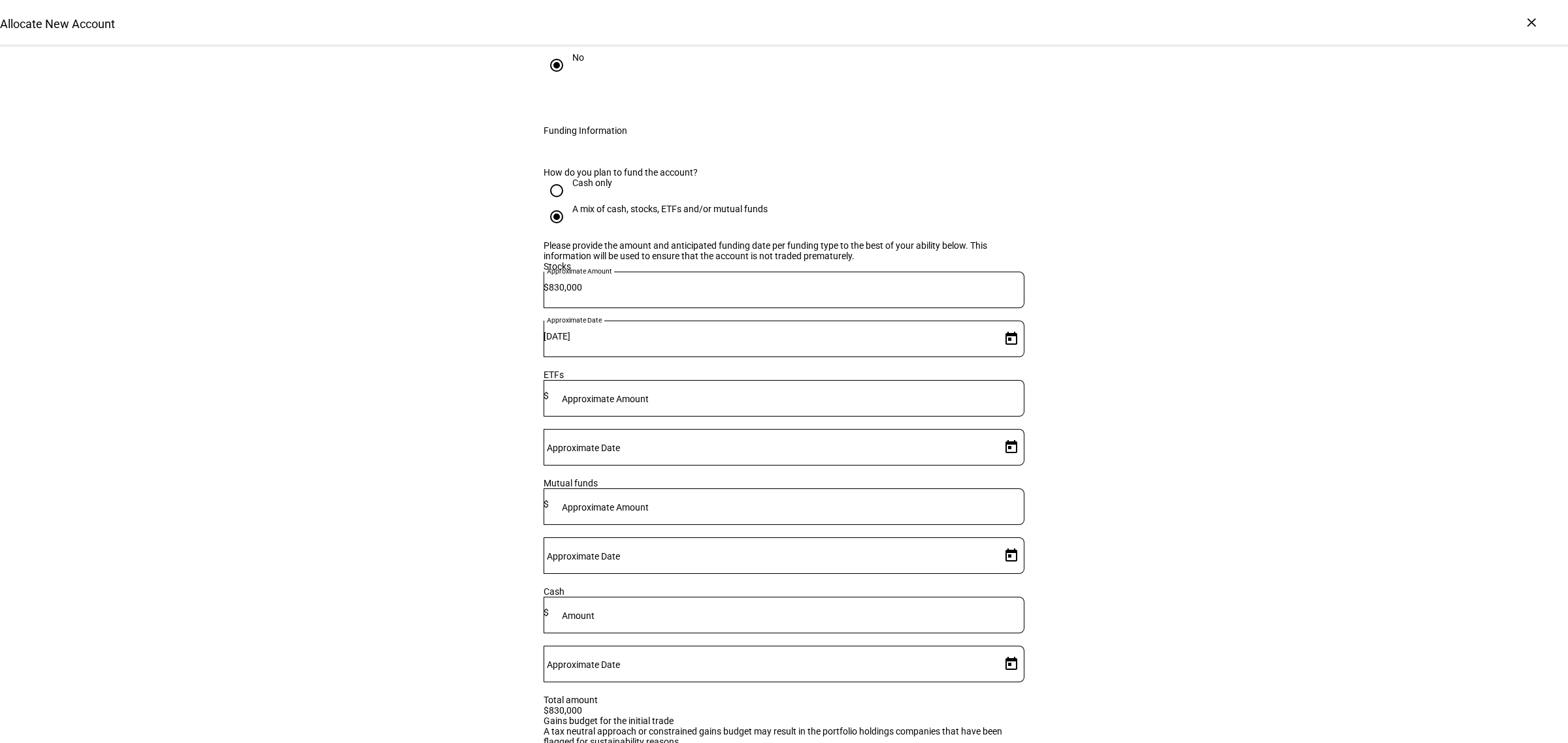
scroll to position [1669, 0]
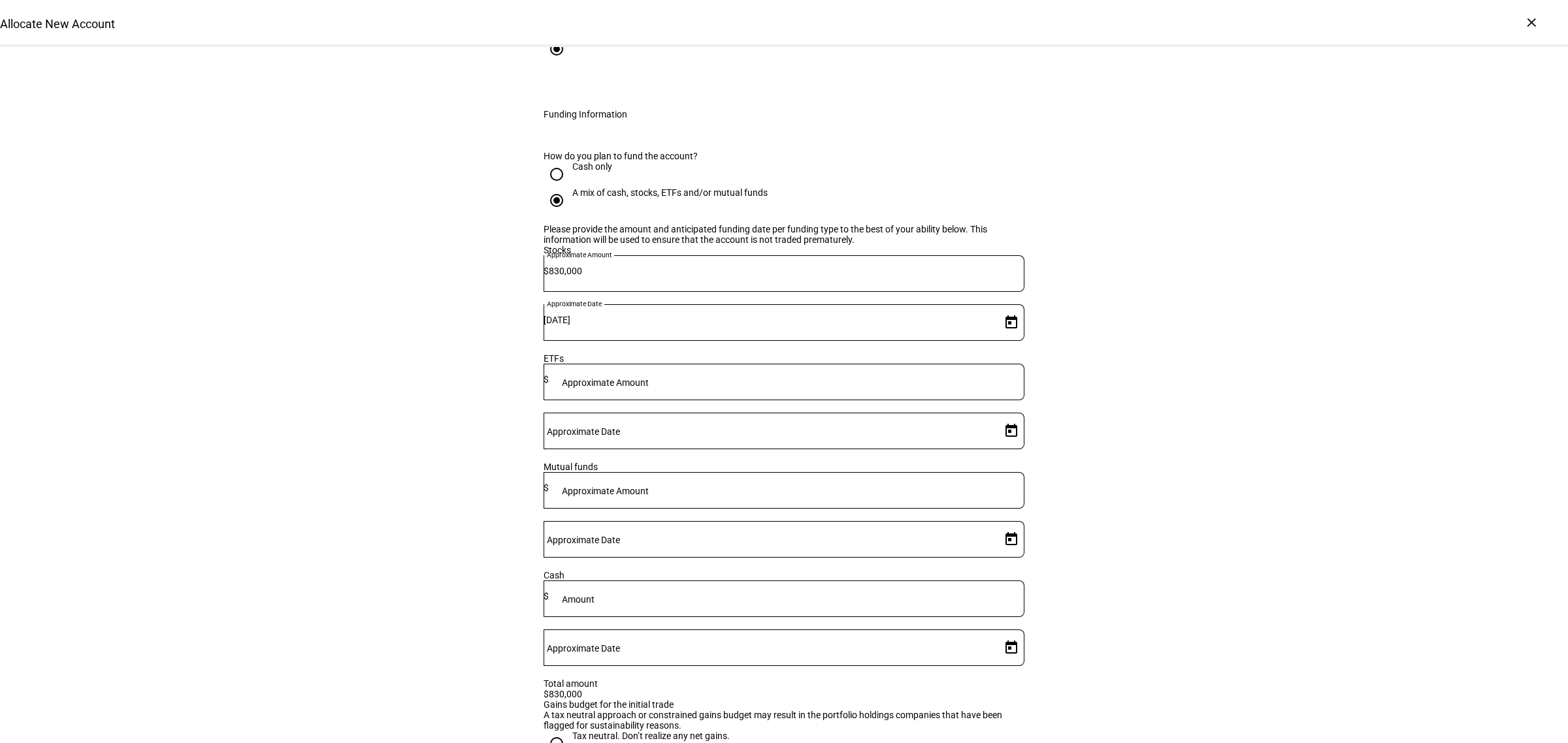
click at [603, 731] on div "Tax neutral. Don’t realize any net gains." at bounding box center [651, 735] width 157 height 10
click at [570, 731] on input "Tax neutral. Don’t realize any net gains." at bounding box center [556, 744] width 26 height 26
radio input "true"
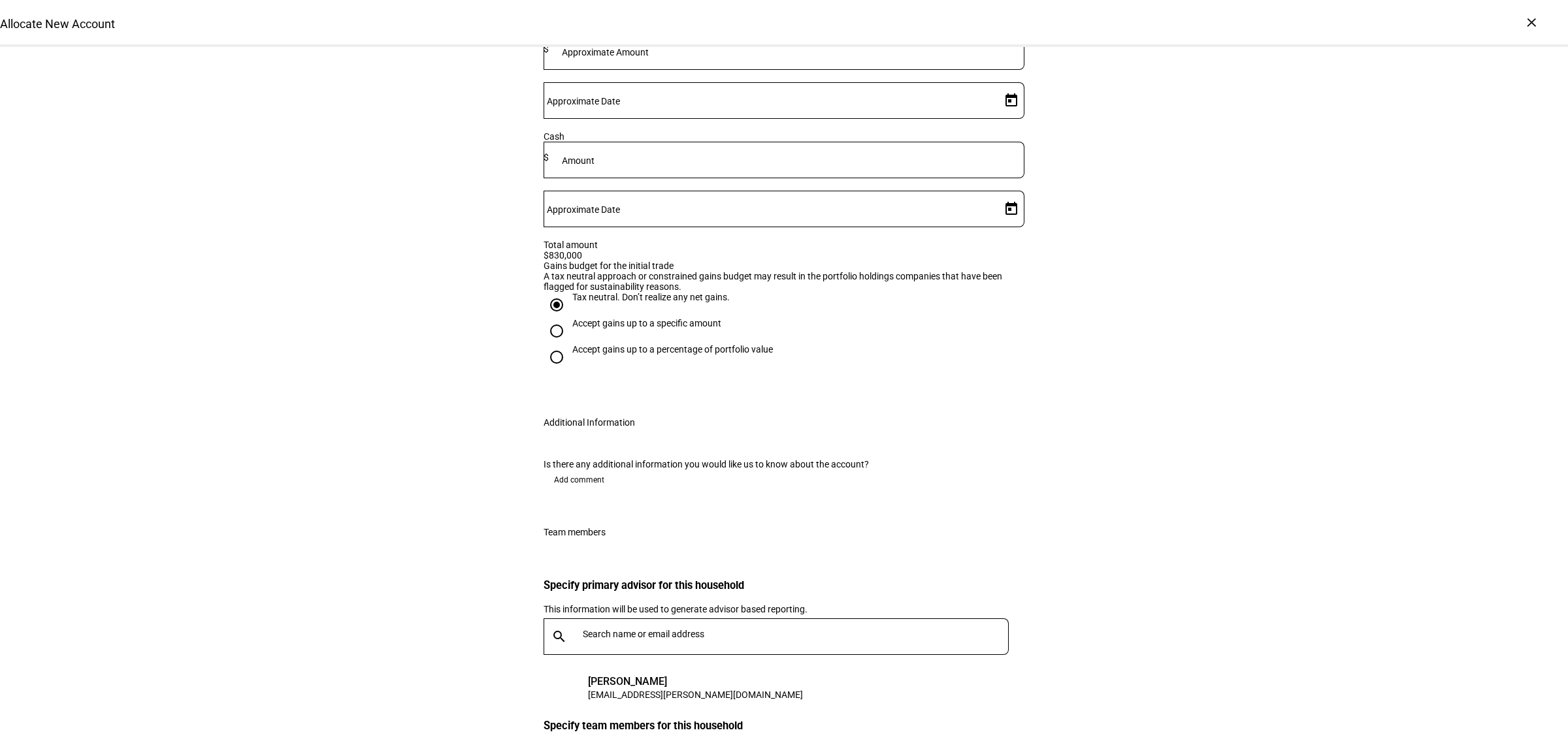
scroll to position [2190, 0]
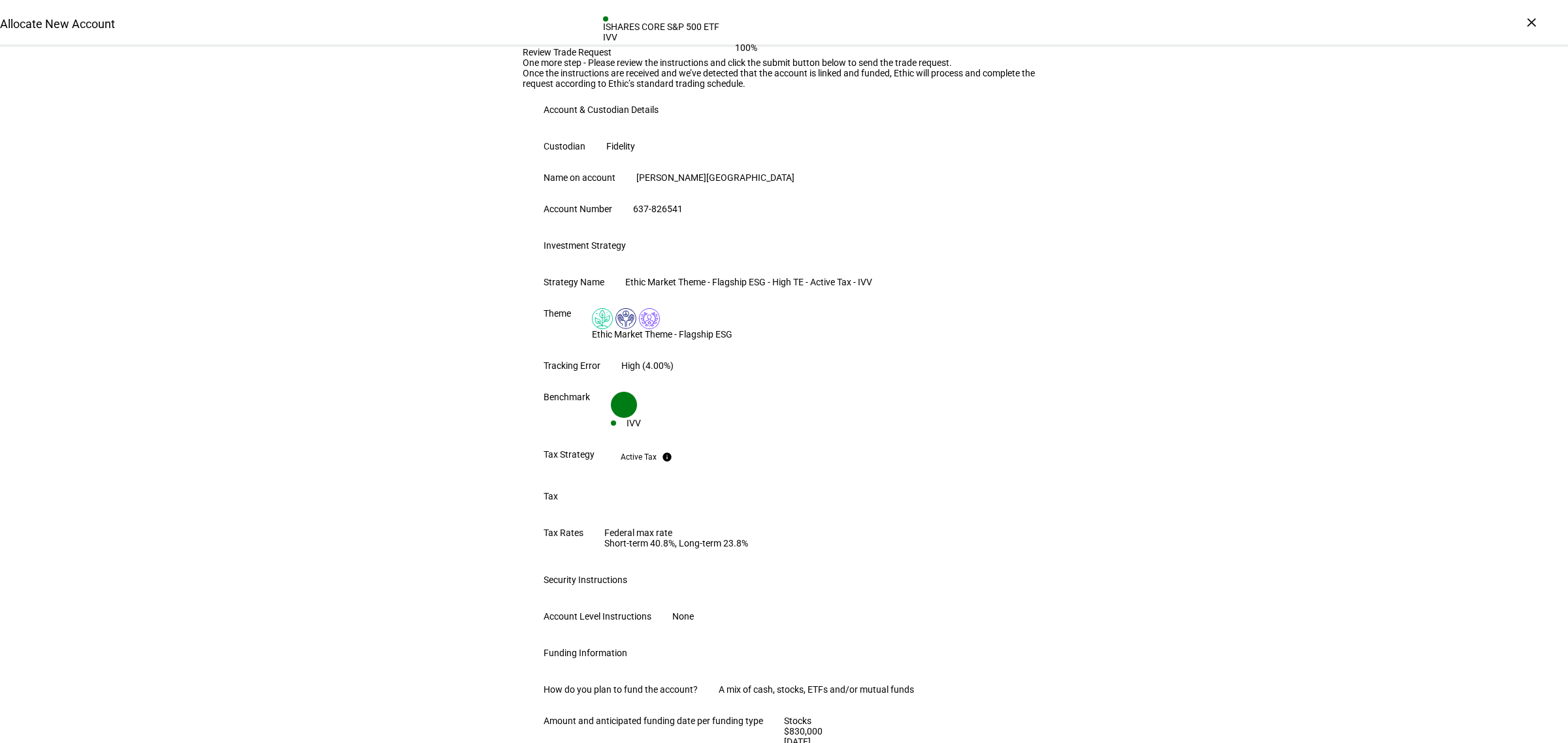
scroll to position [556, 0]
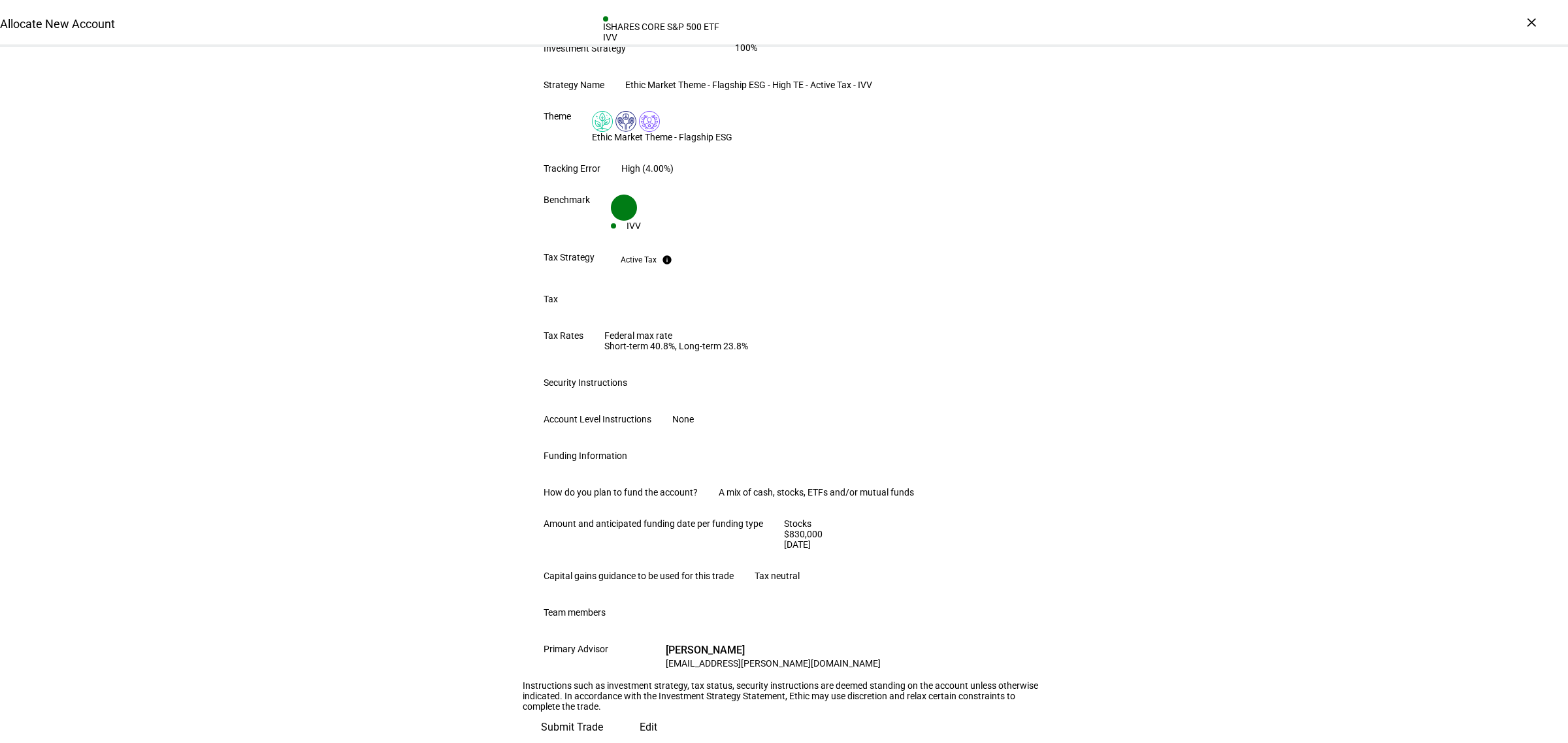
click at [603, 712] on span "Submit Trade" at bounding box center [572, 727] width 62 height 31
click at [621, 712] on span at bounding box center [648, 727] width 54 height 31
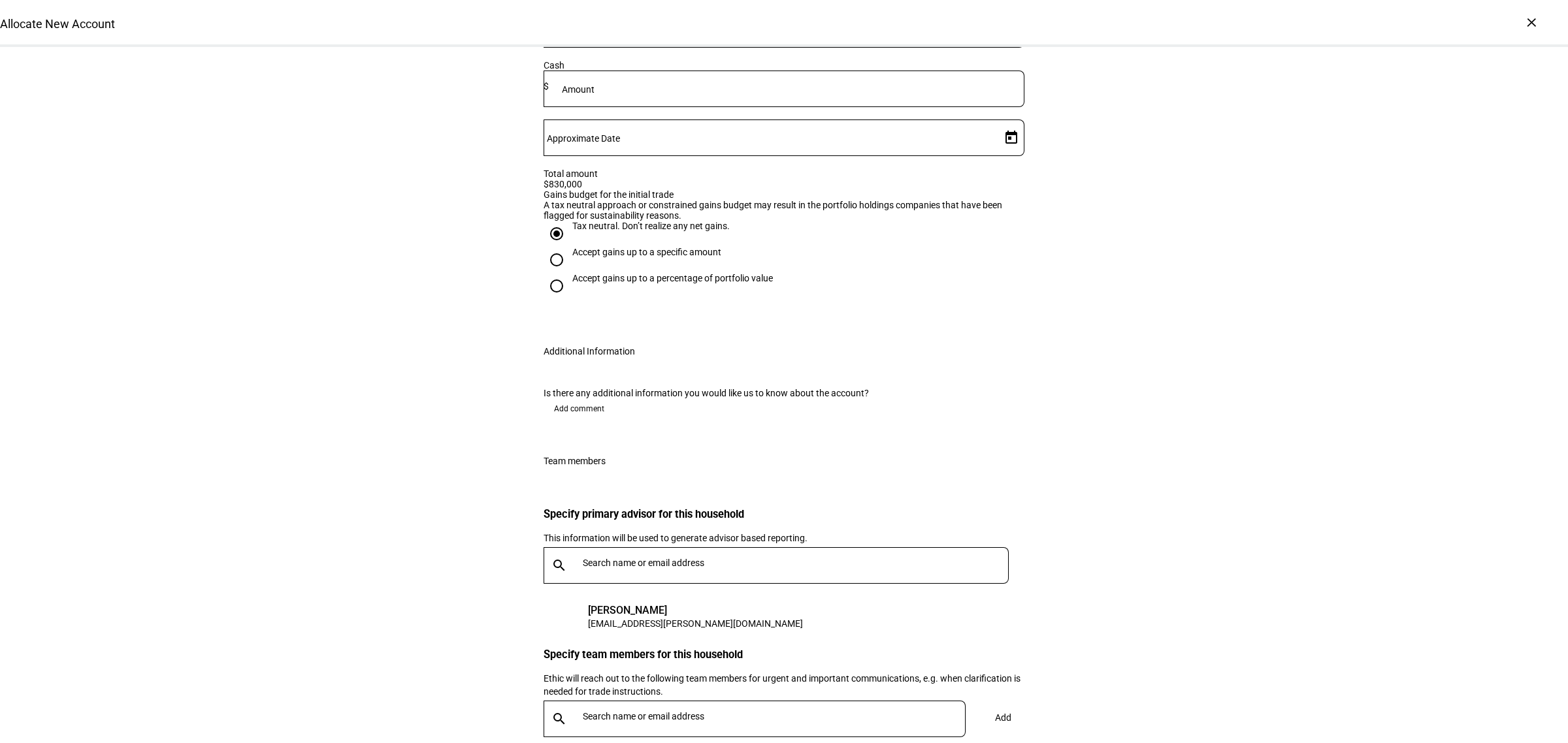
scroll to position [2190, 0]
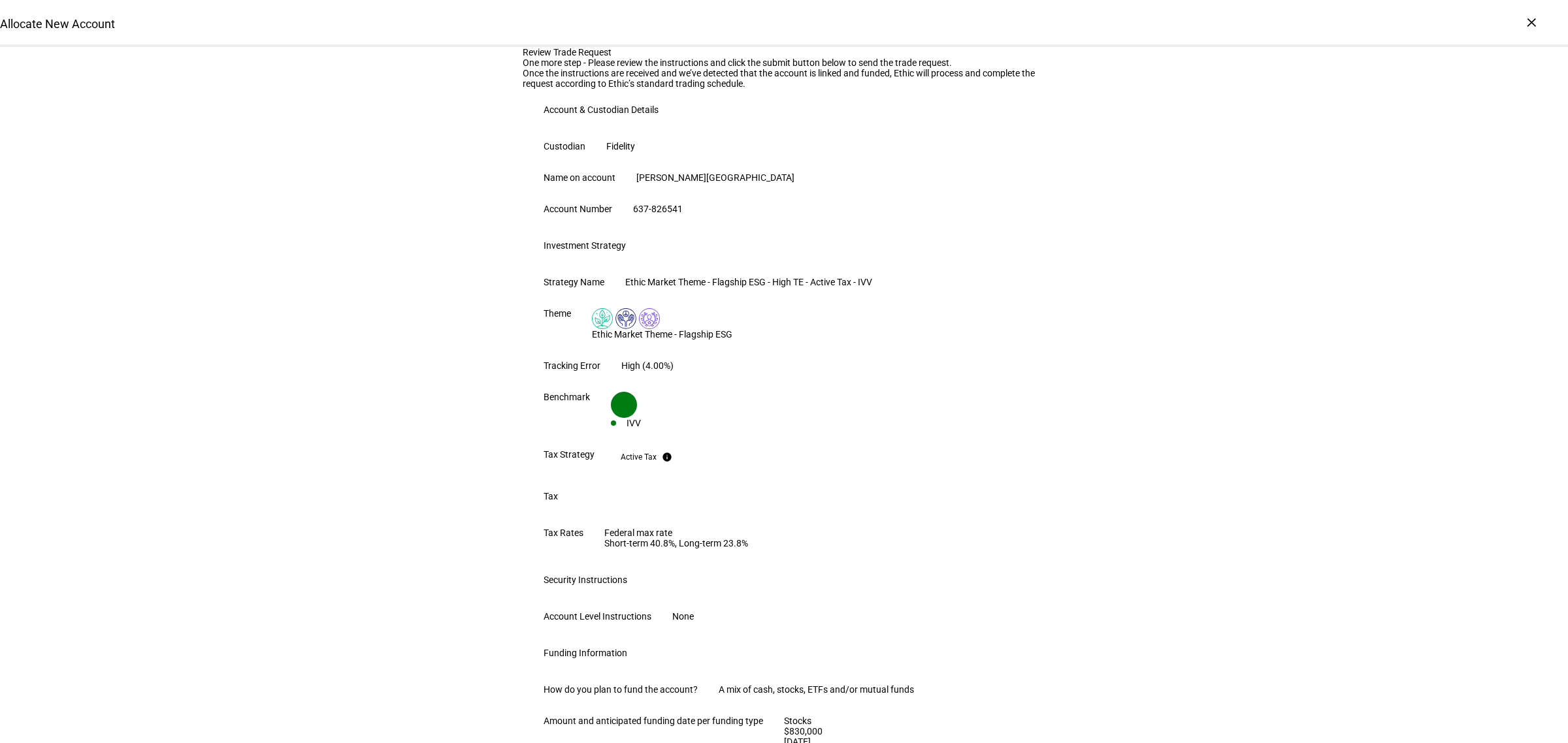
scroll to position [556, 0]
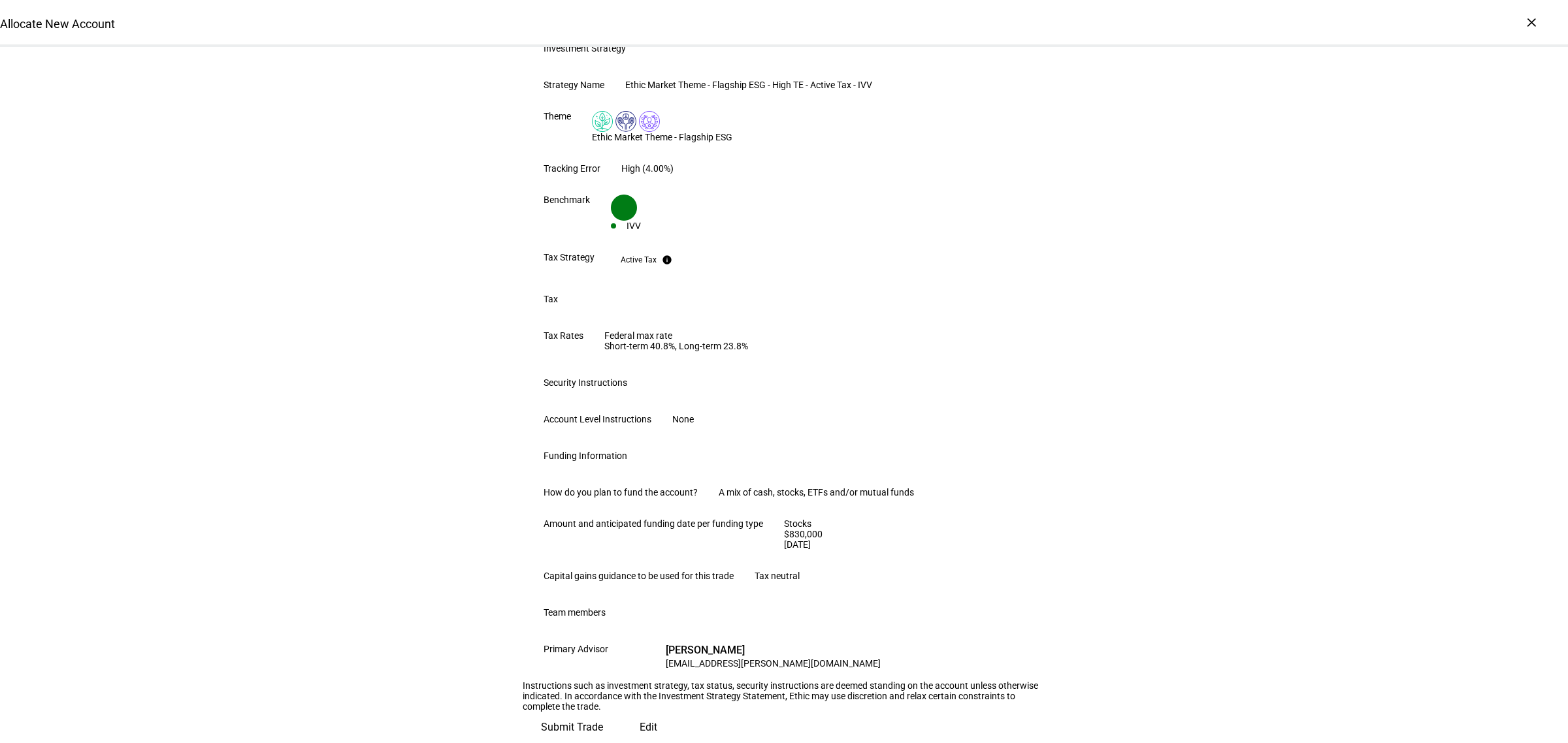
click at [603, 712] on span "Submit Trade" at bounding box center [572, 727] width 62 height 31
click at [621, 712] on span at bounding box center [648, 727] width 54 height 31
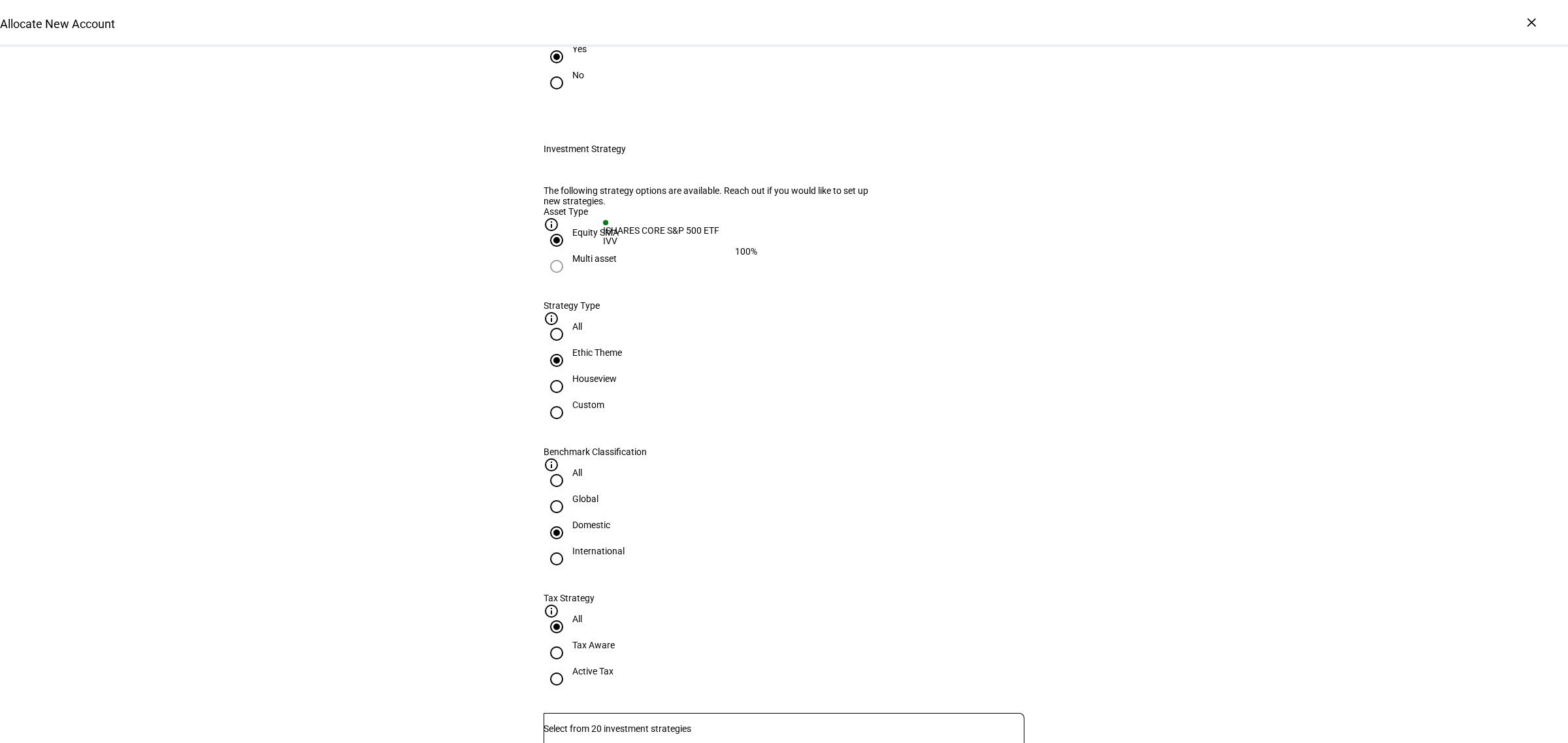
scroll to position [0, 0]
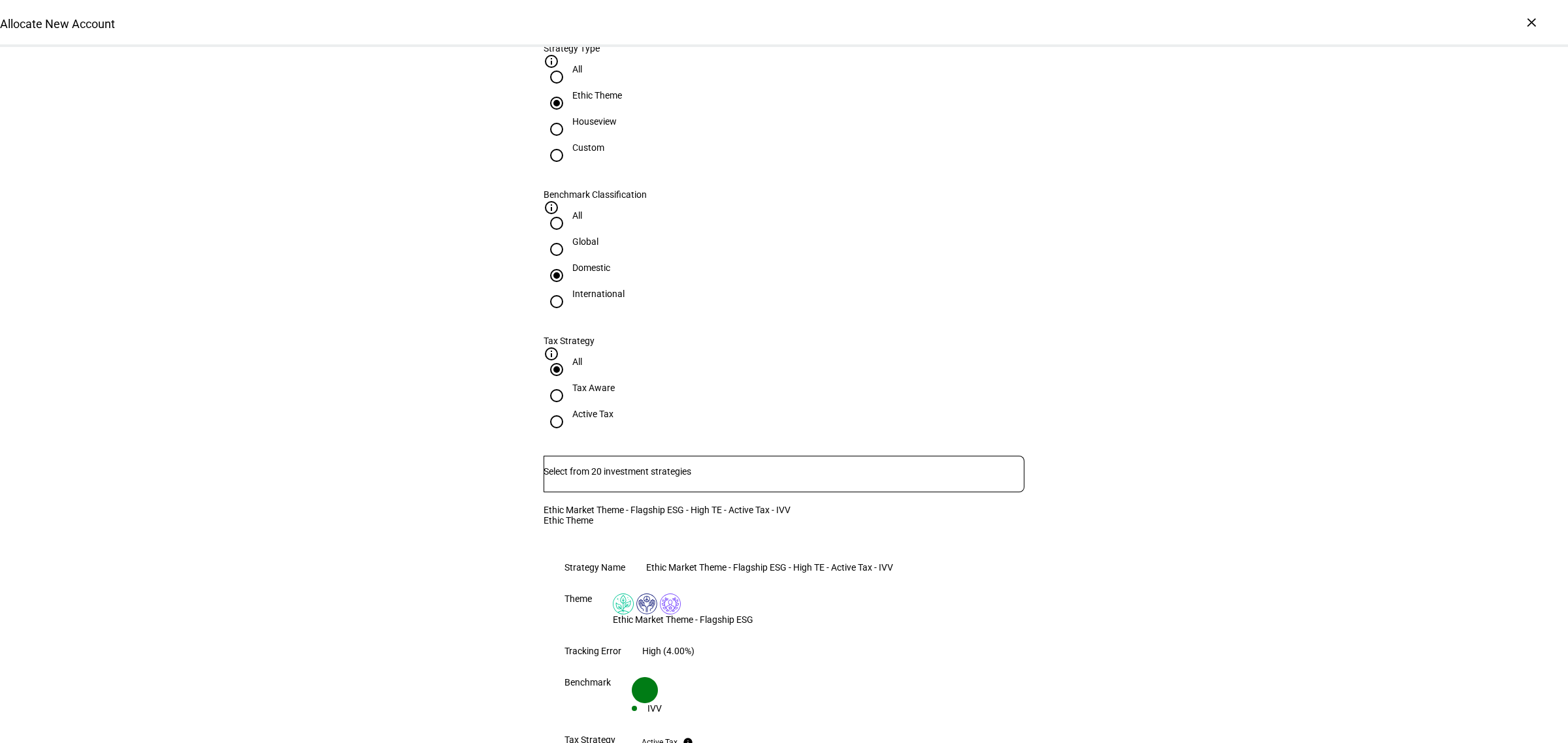
scroll to position [571, 0]
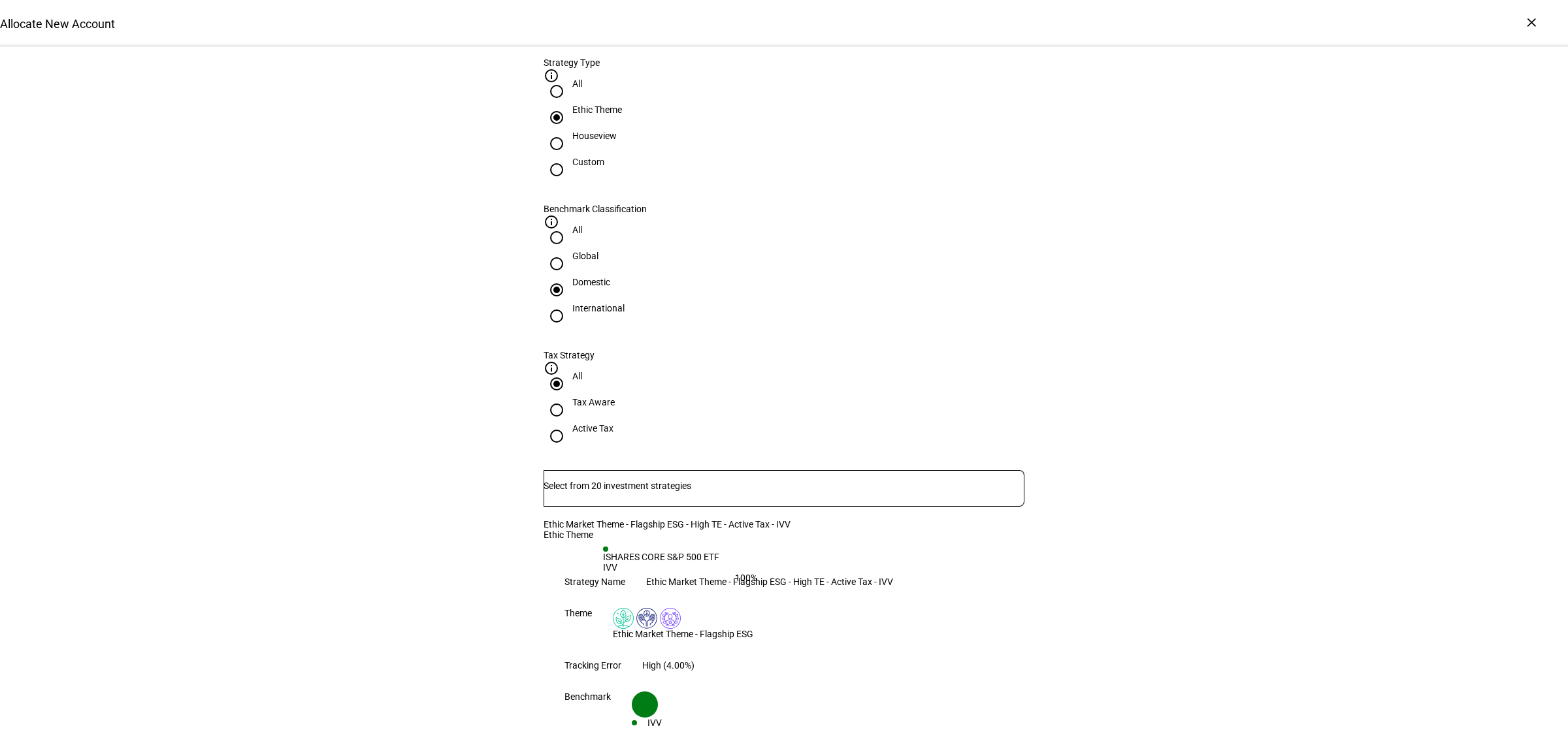
click at [728, 470] on div at bounding box center [783, 488] width 481 height 37
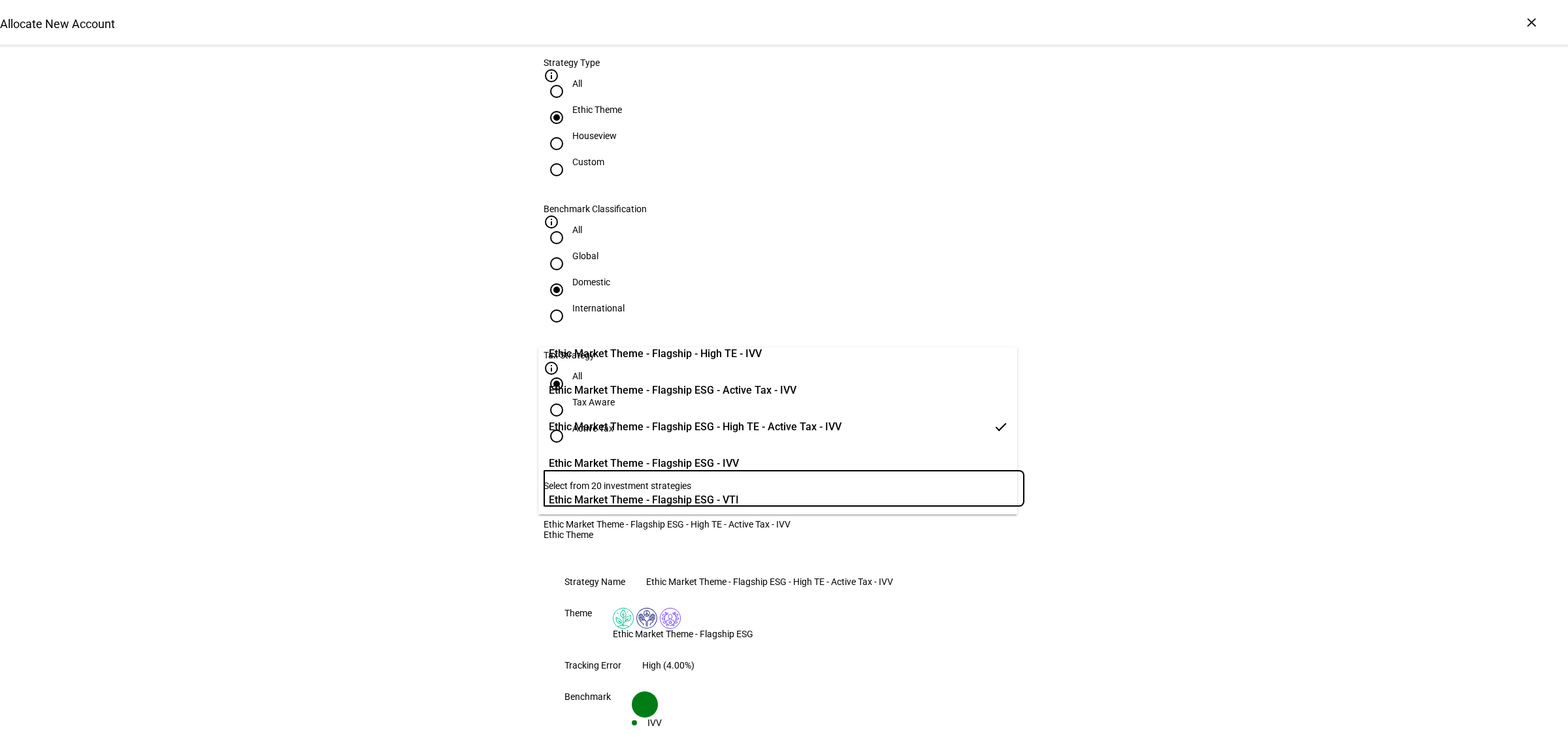
scroll to position [163, 0]
click at [796, 428] on span "Ethic Market Theme - Flagship ESG - Active Tax - IVV" at bounding box center [672, 427] width 248 height 16
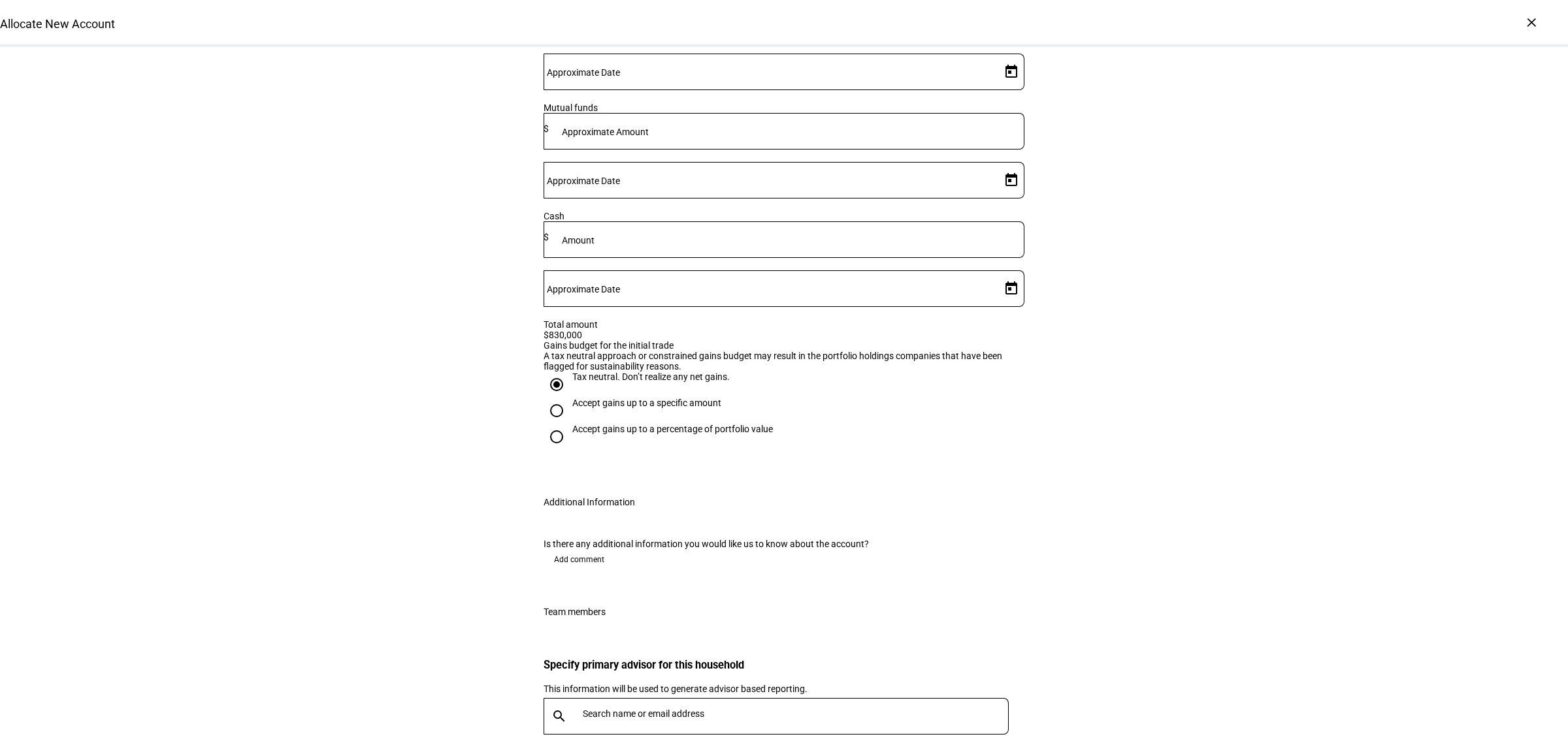
scroll to position [2190, 0]
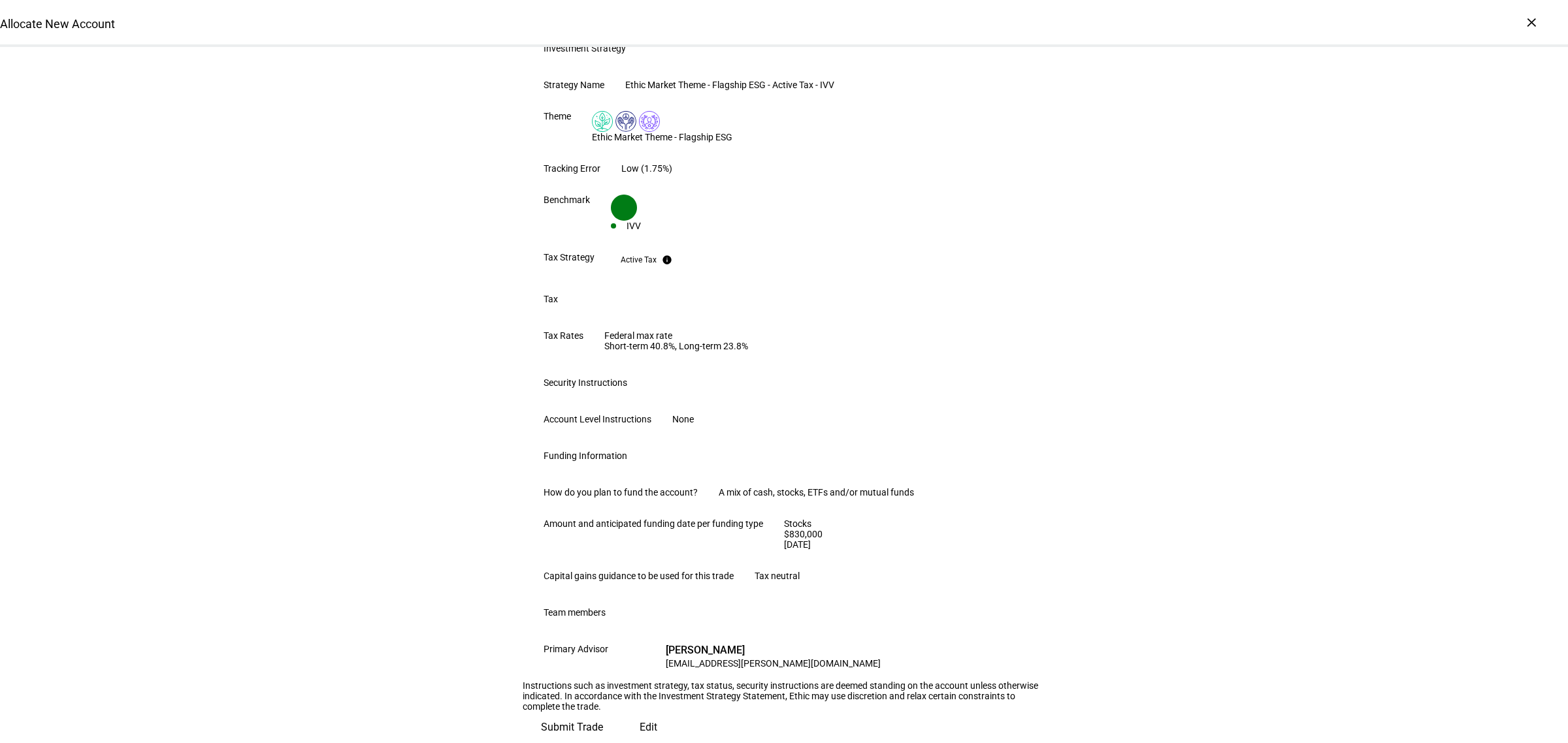
scroll to position [542, 0]
click at [603, 712] on span "Submit Trade" at bounding box center [572, 727] width 62 height 31
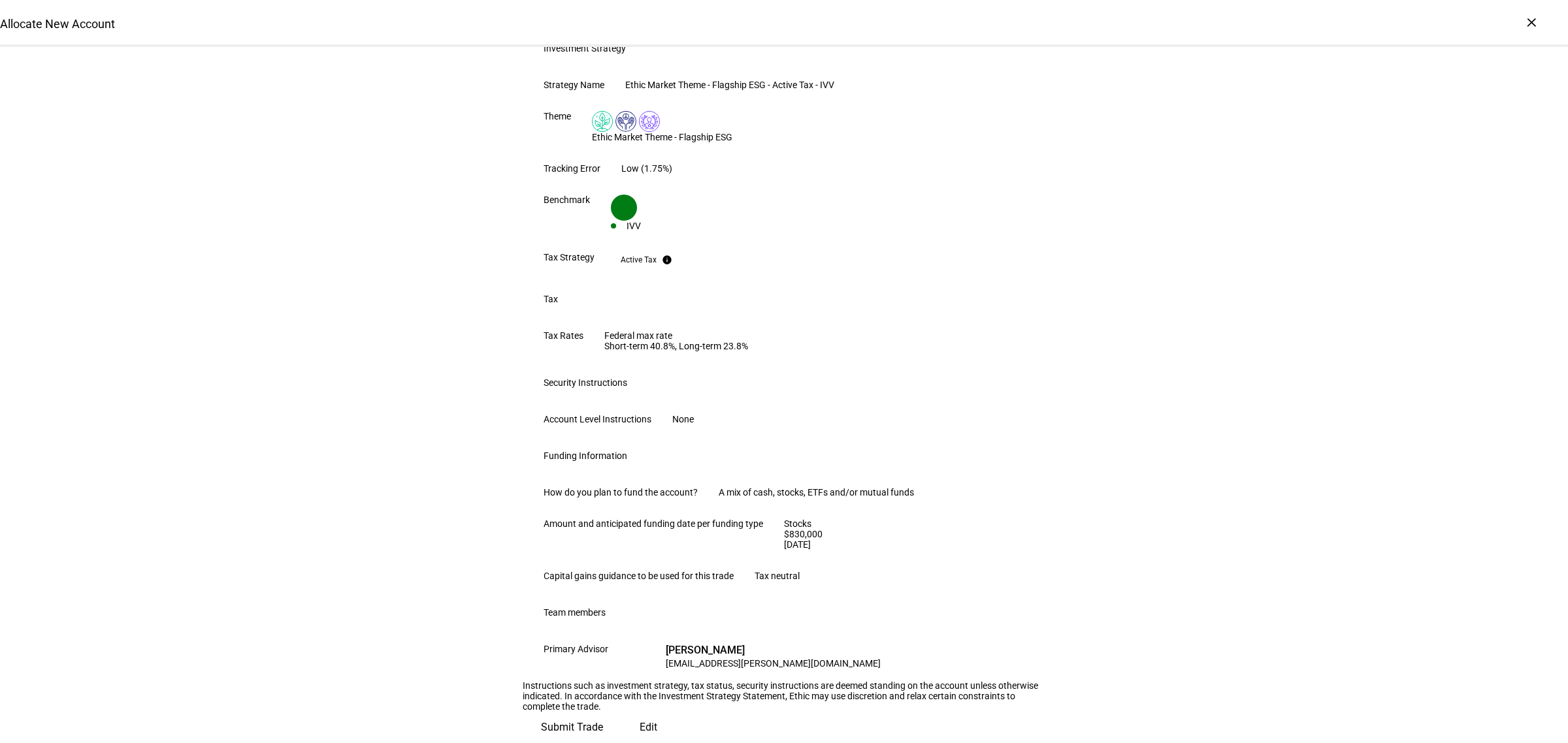
click at [603, 712] on span "Submit Trade" at bounding box center [572, 727] width 62 height 31
